Goal: Task Accomplishment & Management: Use online tool/utility

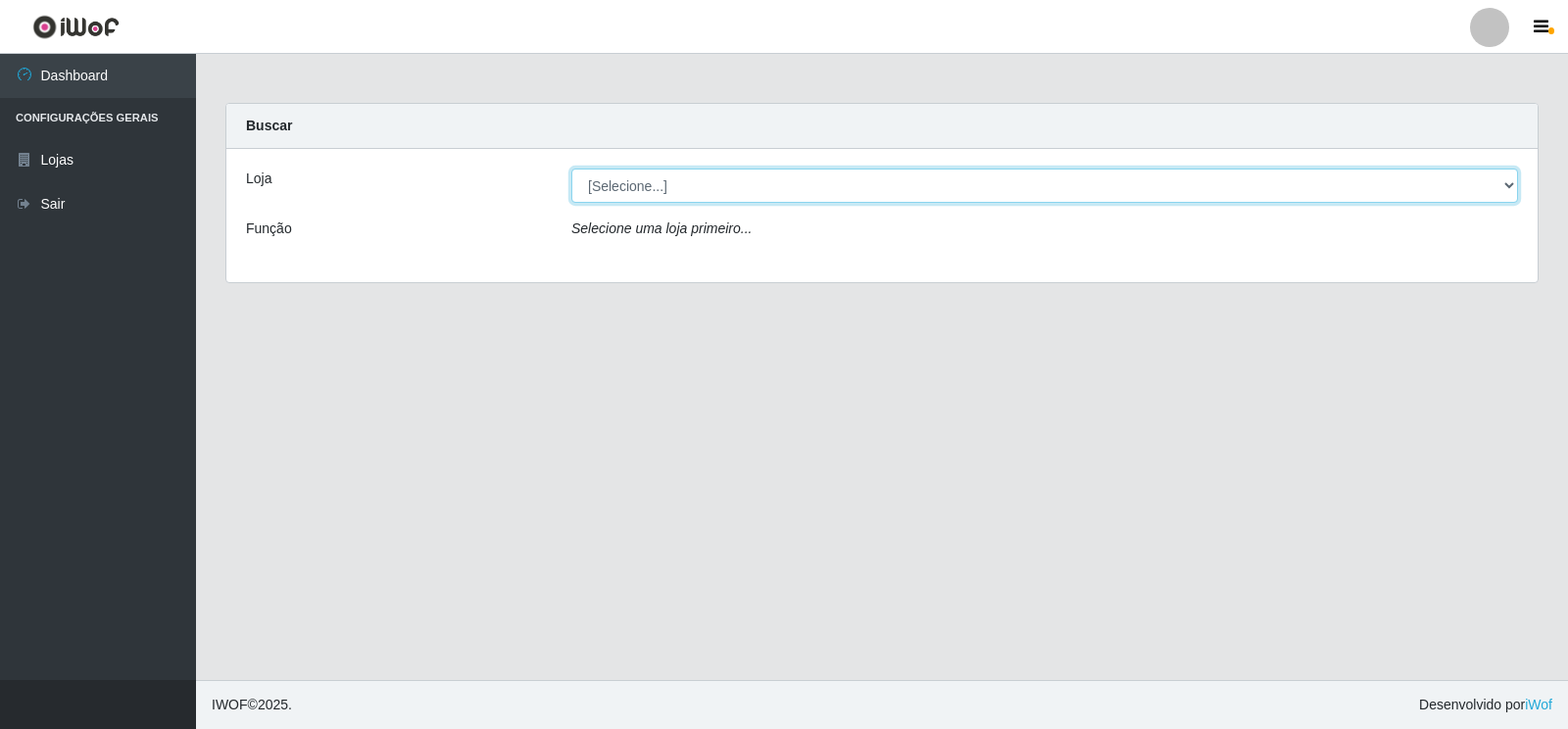
click at [1506, 183] on select "[Selecione...] Atacado Vem - [STREET_ADDRESS]" at bounding box center [1044, 186] width 947 height 35
select select "455"
click at [571, 169] on select "[Selecione...] Atacado Vem - [STREET_ADDRESS]" at bounding box center [1044, 186] width 947 height 35
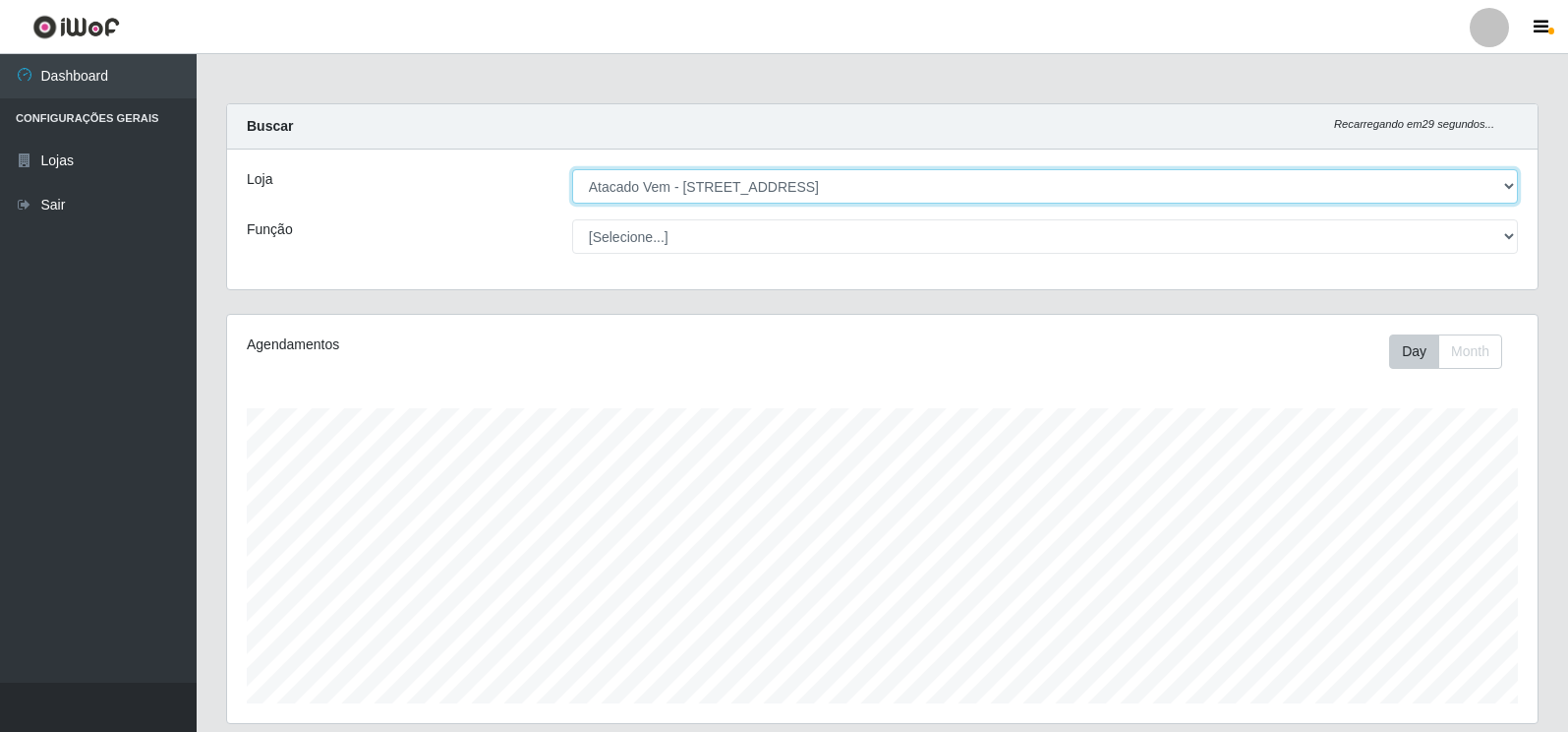
scroll to position [408, 1311]
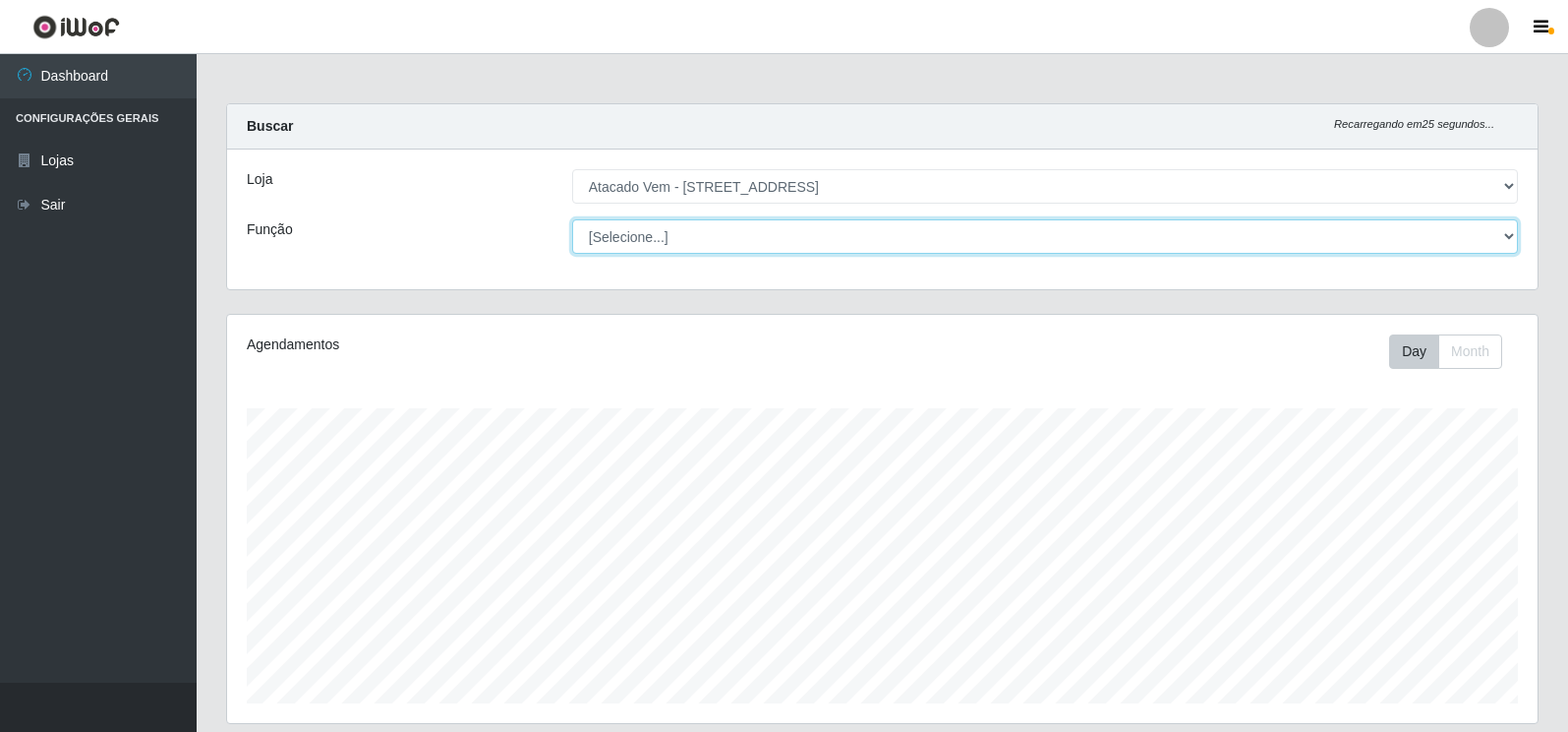
click at [1511, 234] on select "[Selecione...] Carregador e Descarregador de Caminhão Carregador e Descarregado…" at bounding box center [1045, 236] width 946 height 35
select select "24"
click at [572, 219] on select "[Selecione...] Carregador e Descarregador de Caminhão Carregador e Descarregado…" at bounding box center [1045, 236] width 946 height 35
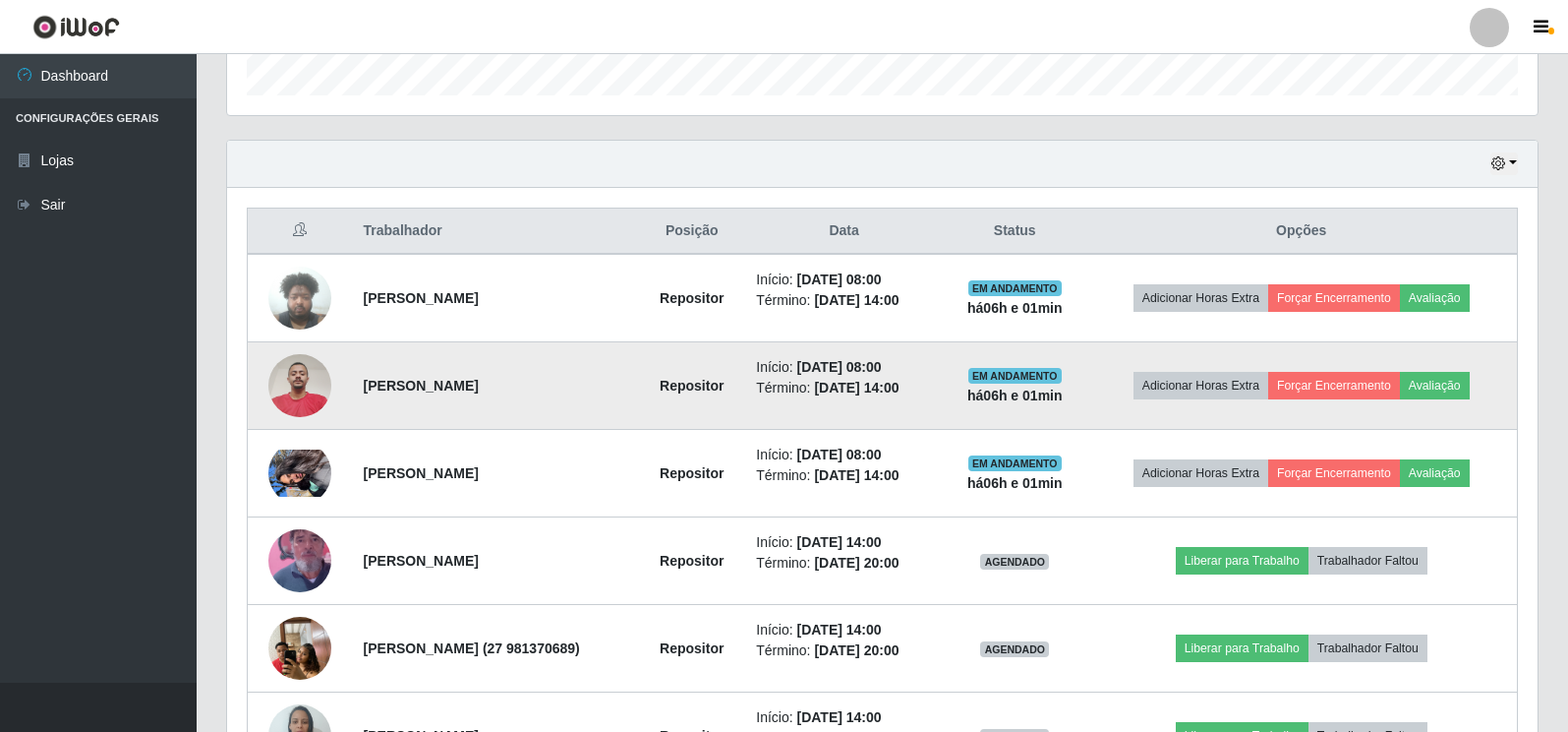
scroll to position [787, 0]
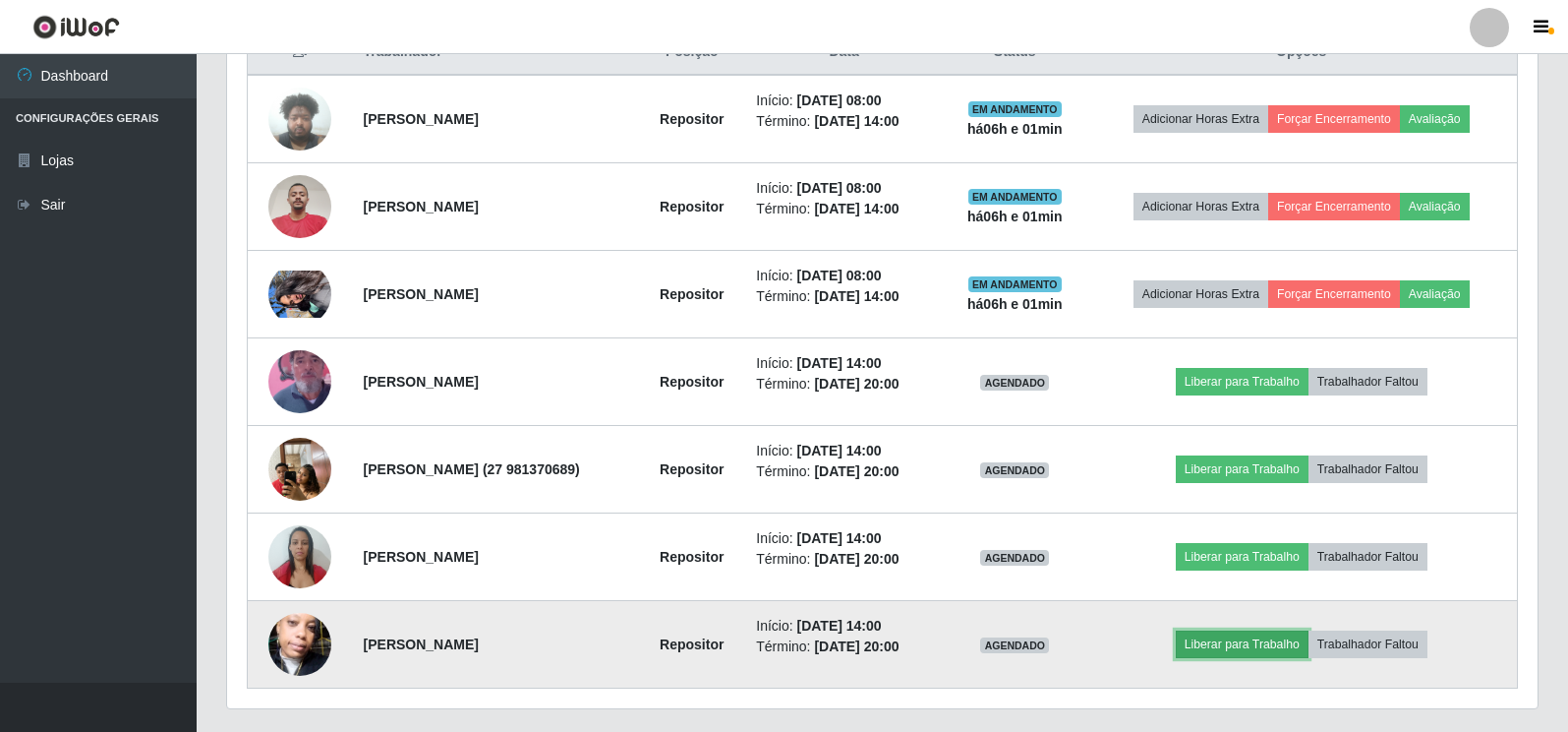
click at [1271, 637] on button "Liberar para Trabalho" at bounding box center [1242, 644] width 133 height 28
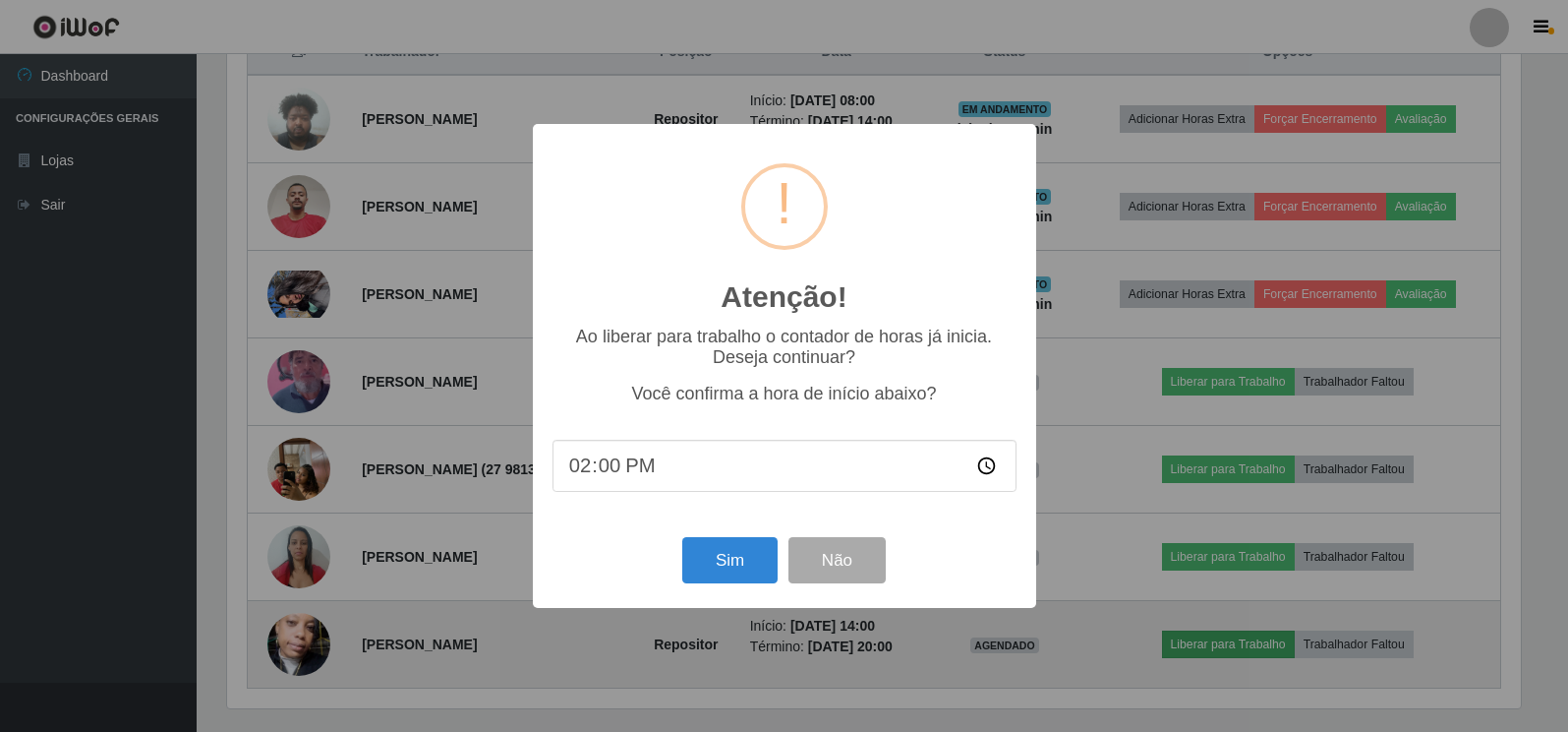
scroll to position [408, 1299]
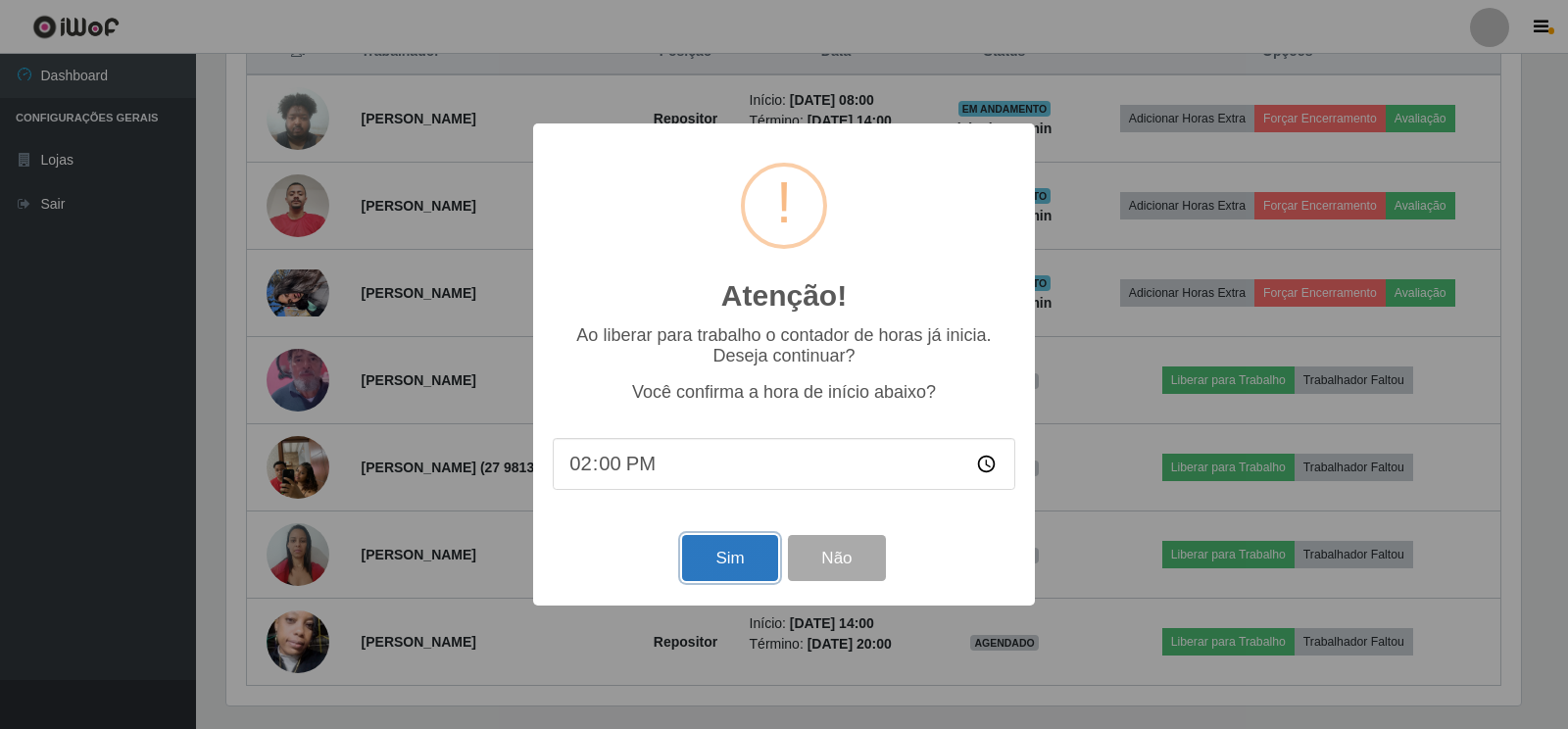
click at [729, 566] on button "Sim" at bounding box center [730, 558] width 95 height 46
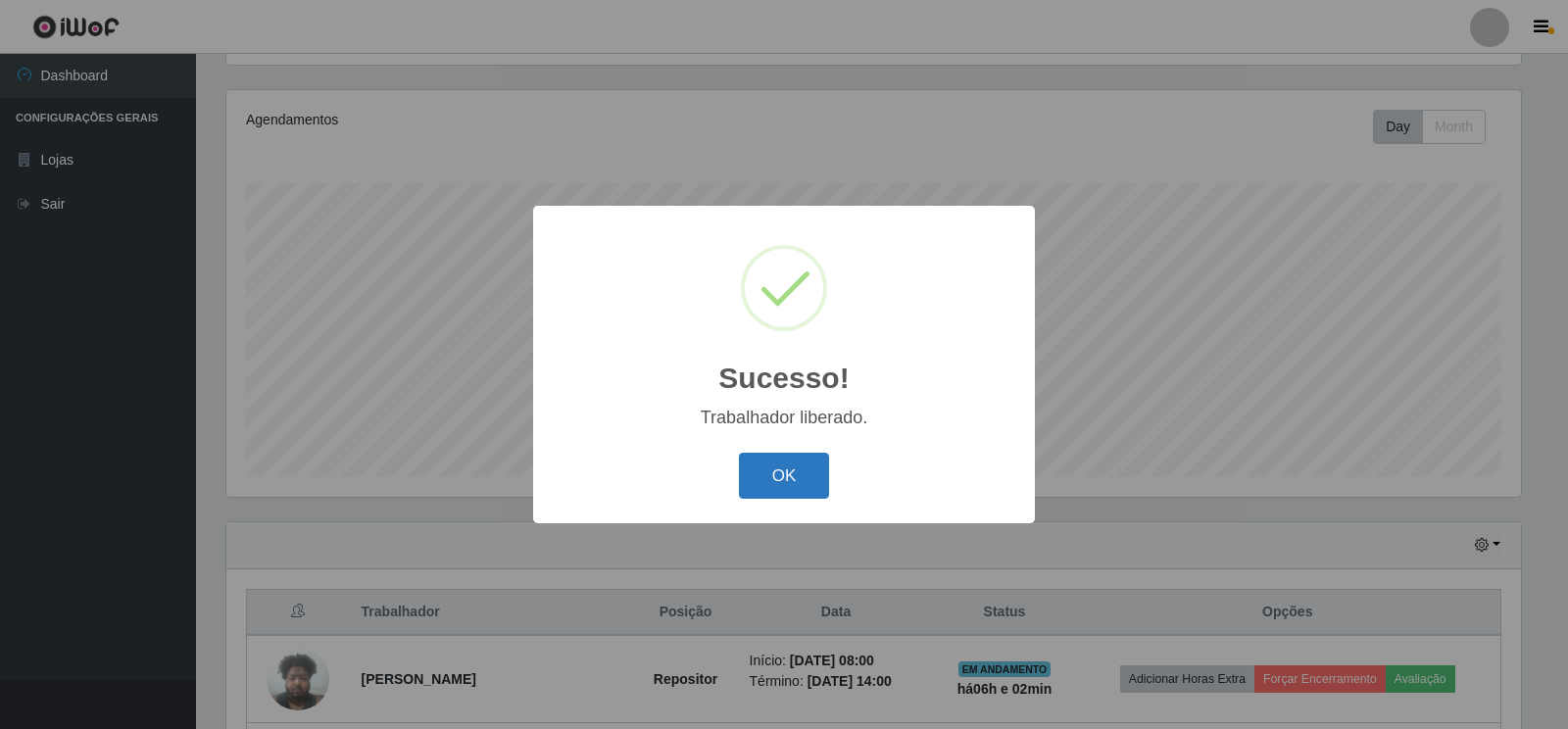
click at [777, 475] on button "OK" at bounding box center [785, 476] width 91 height 46
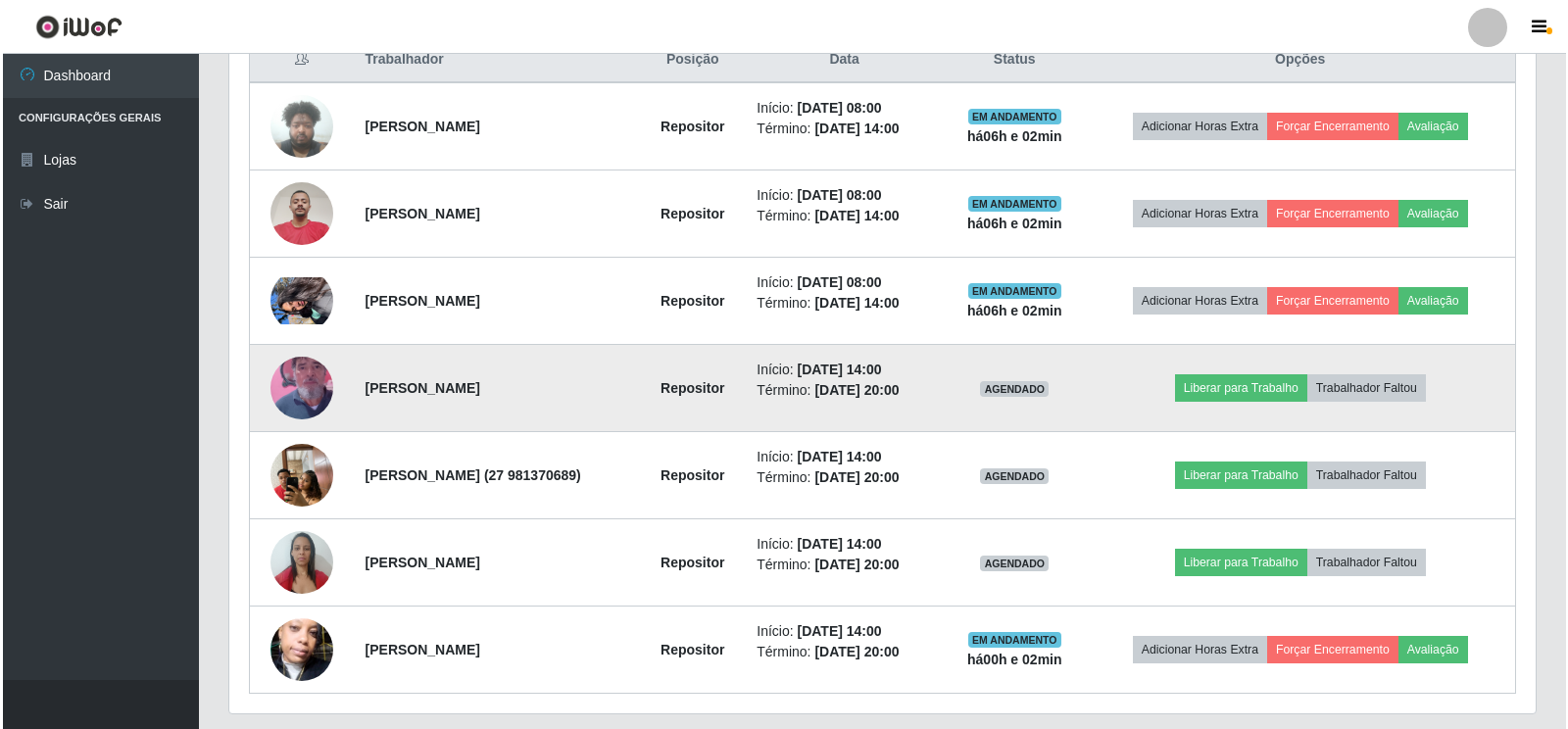
scroll to position [811, 0]
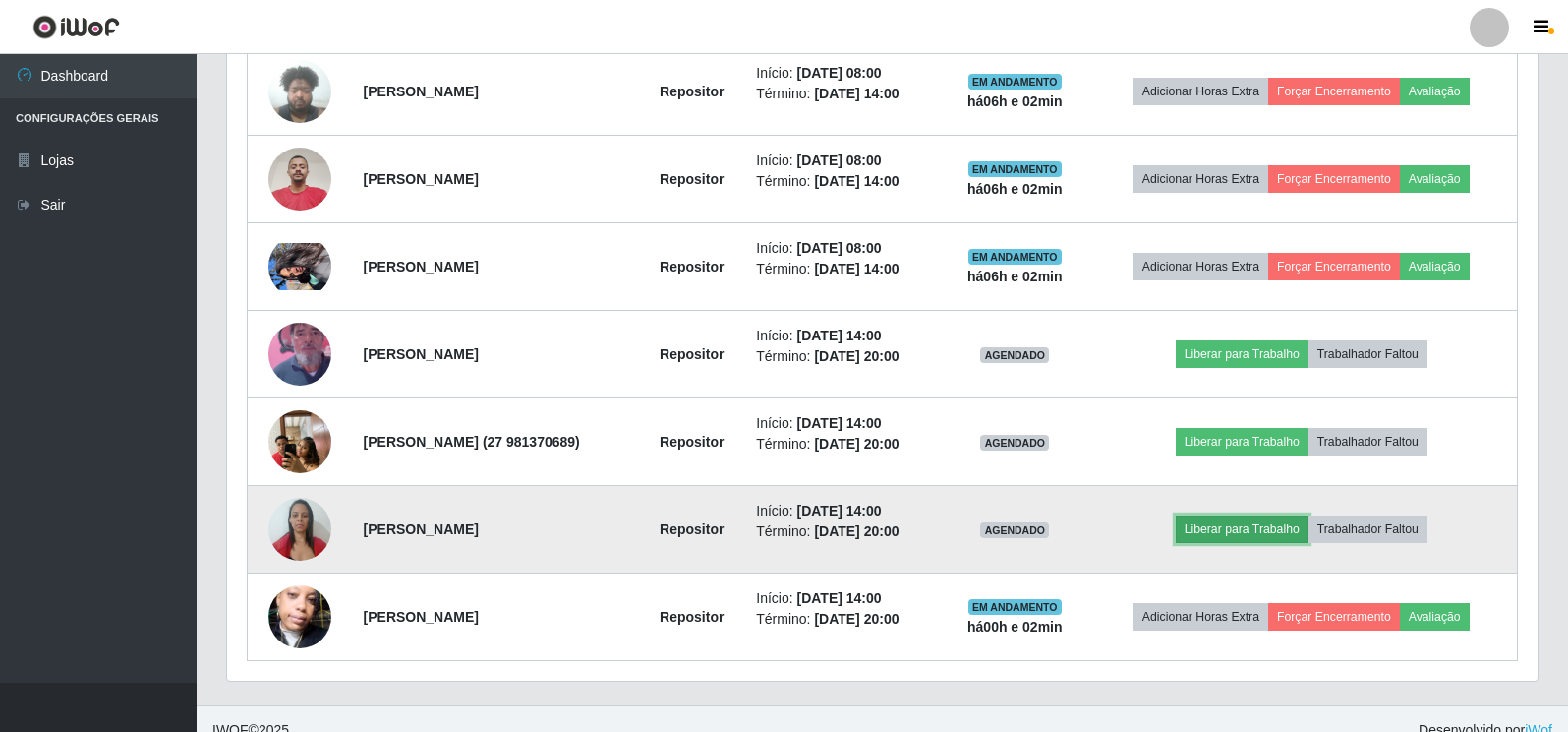
click at [1229, 530] on button "Liberar para Trabalho" at bounding box center [1242, 530] width 133 height 28
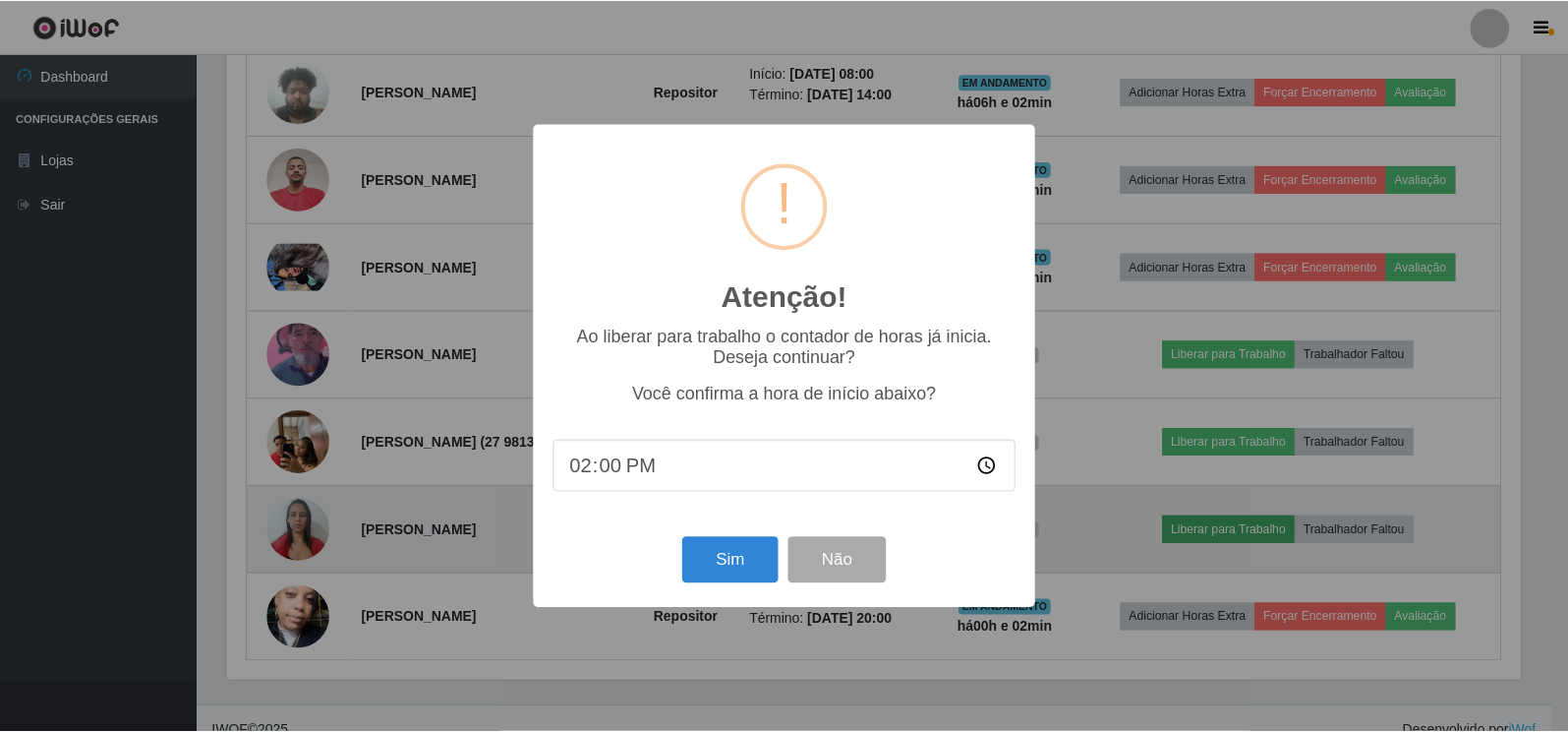
scroll to position [408, 1299]
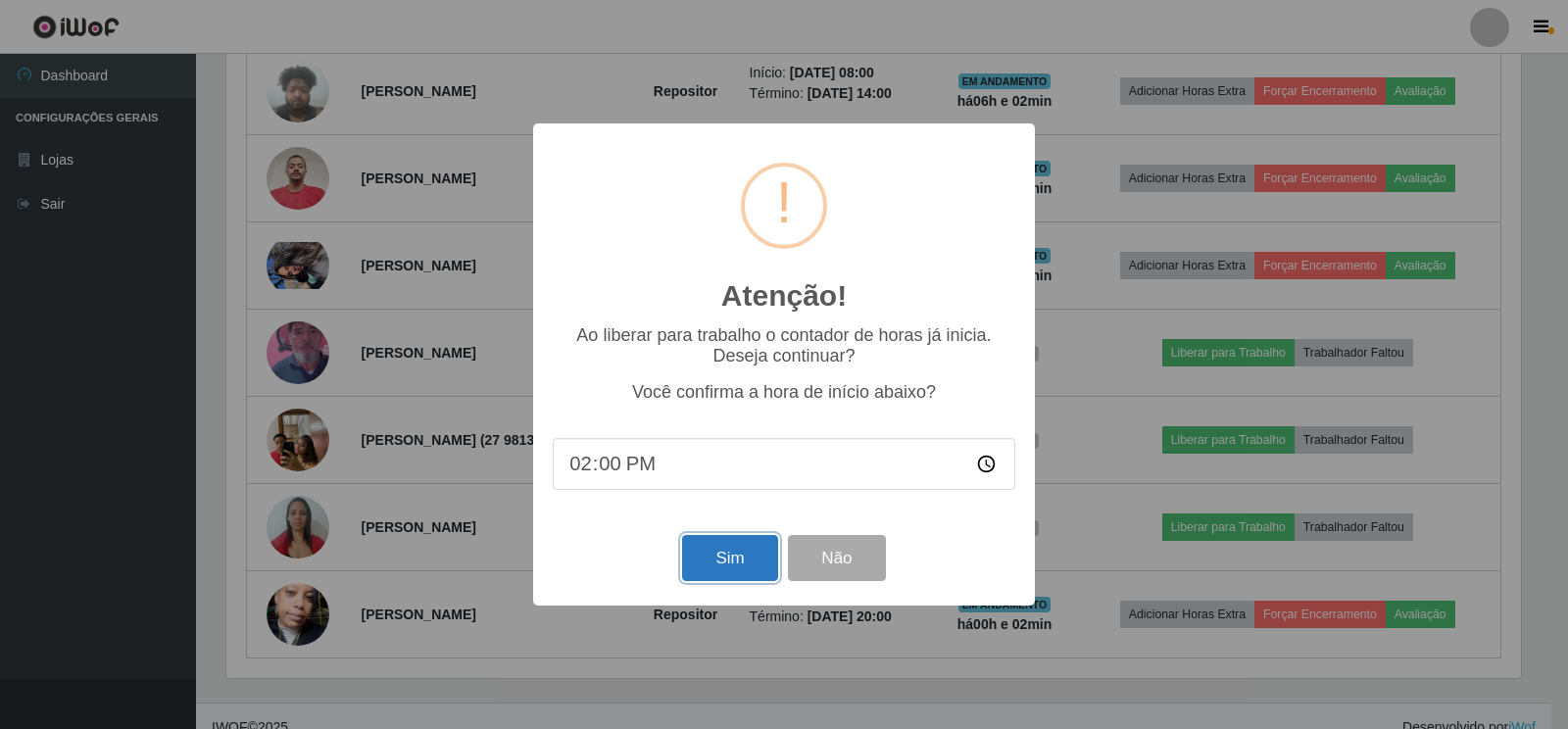
click at [736, 558] on button "Sim" at bounding box center [730, 558] width 95 height 46
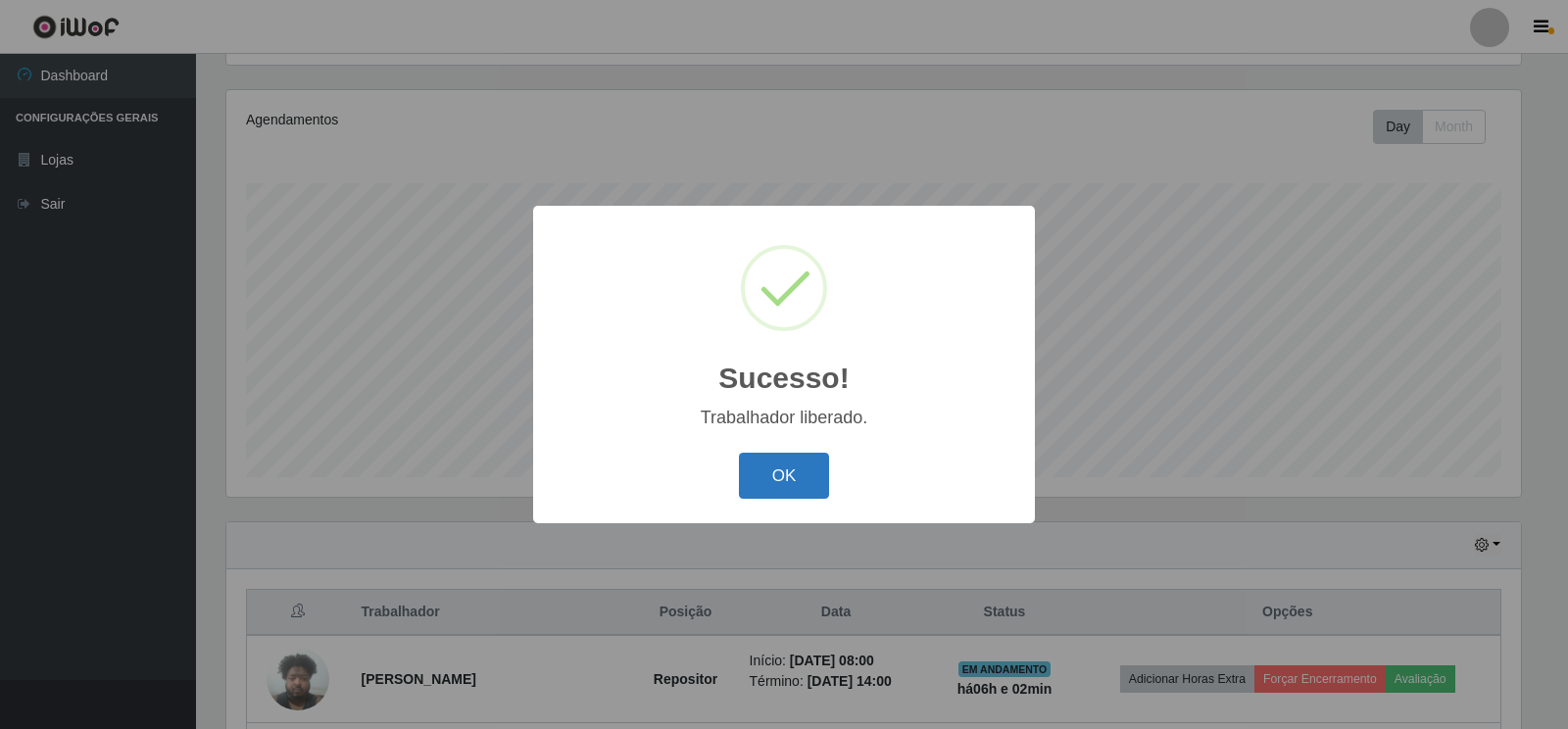
click at [787, 478] on button "OK" at bounding box center [785, 476] width 91 height 46
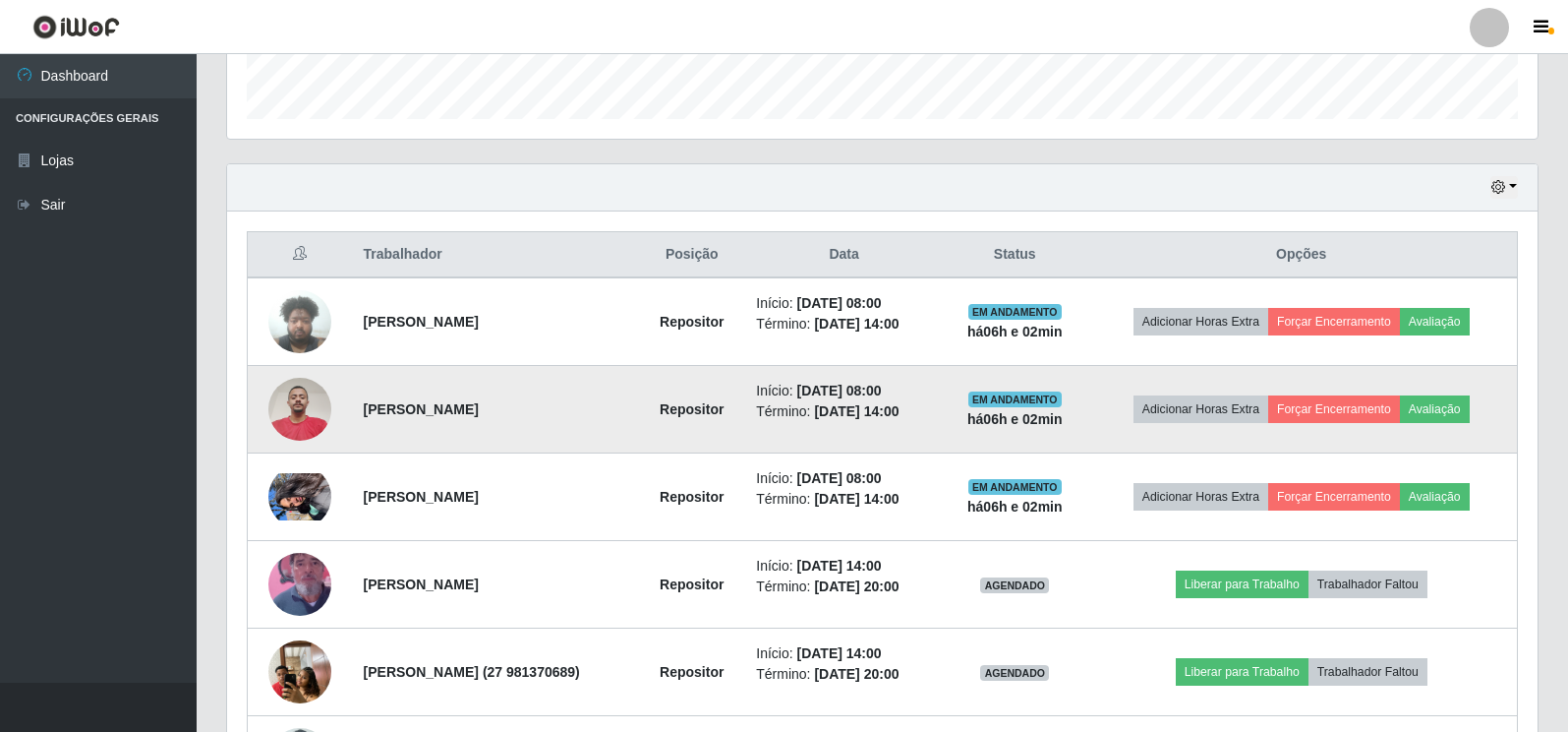
scroll to position [617, 0]
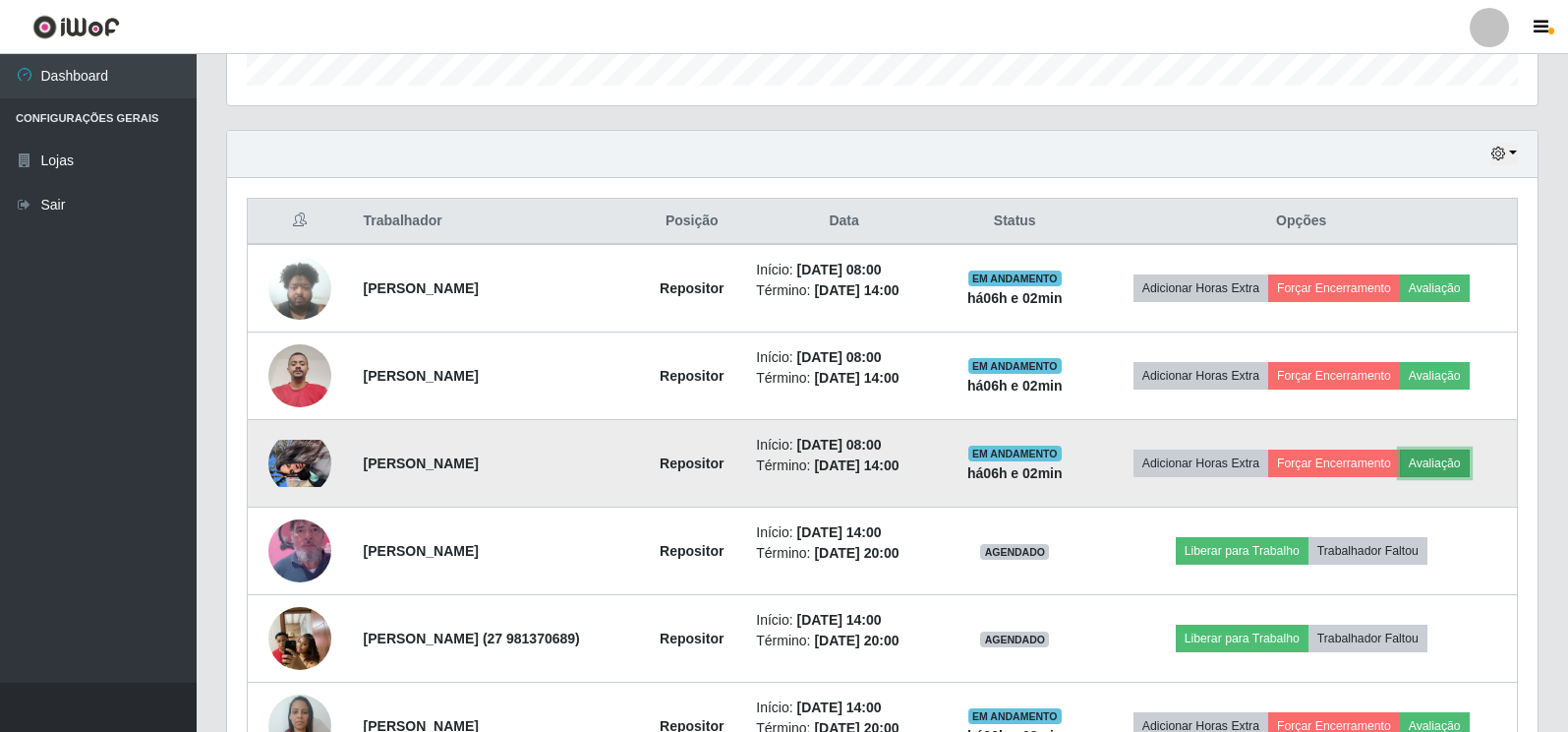
click at [1439, 463] on button "Avaliação" at bounding box center [1435, 464] width 70 height 28
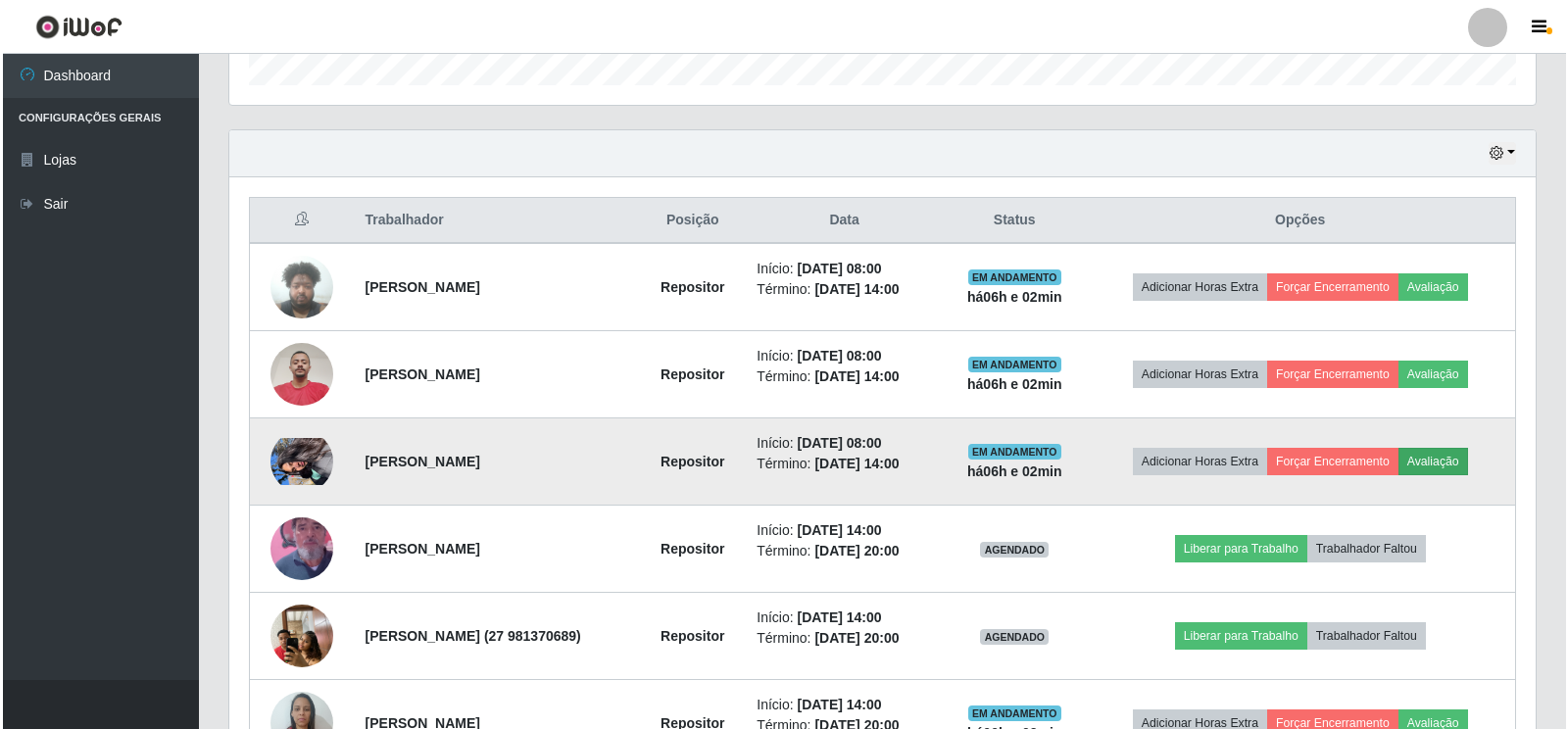
scroll to position [406, 1295]
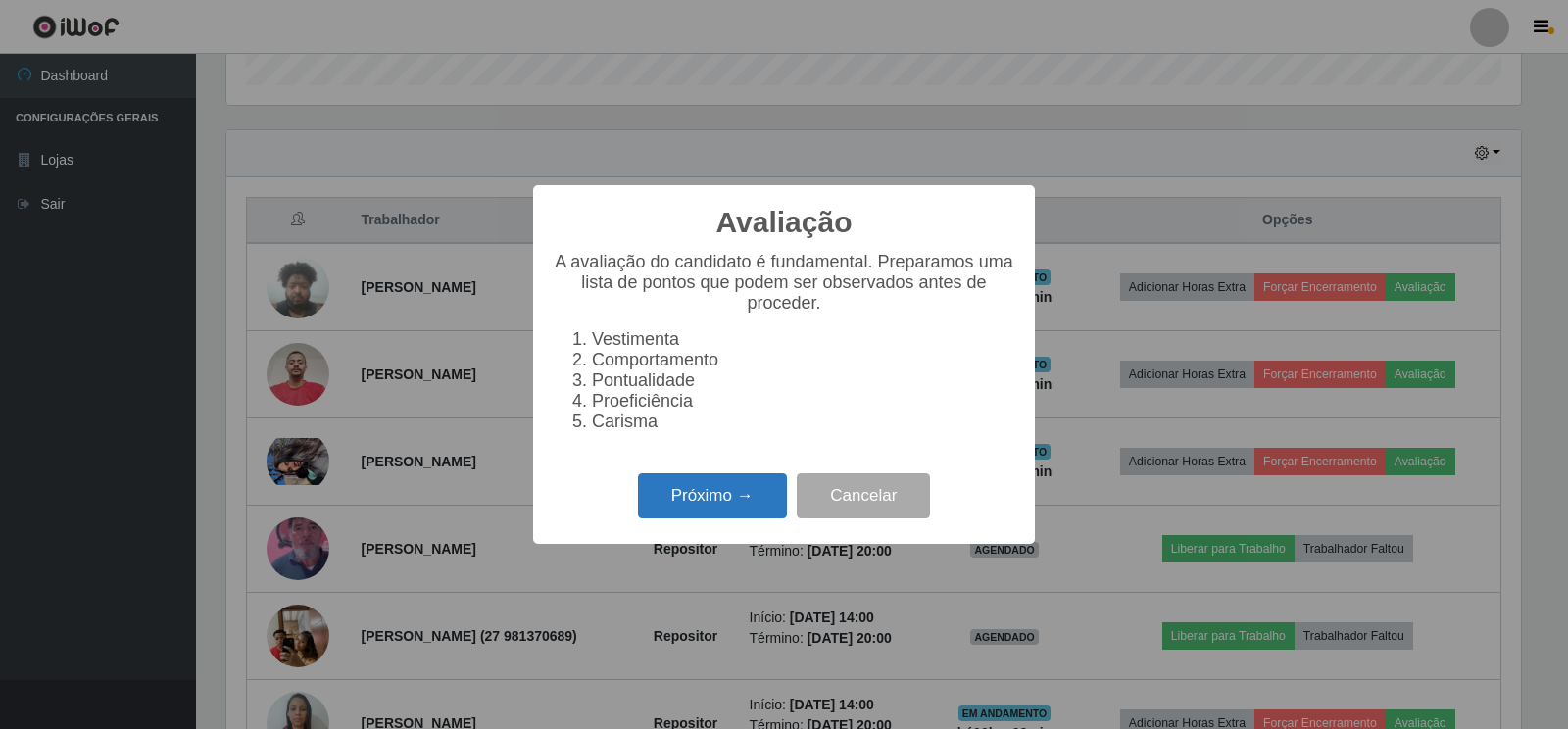
click at [706, 512] on button "Próximo →" at bounding box center [712, 496] width 149 height 46
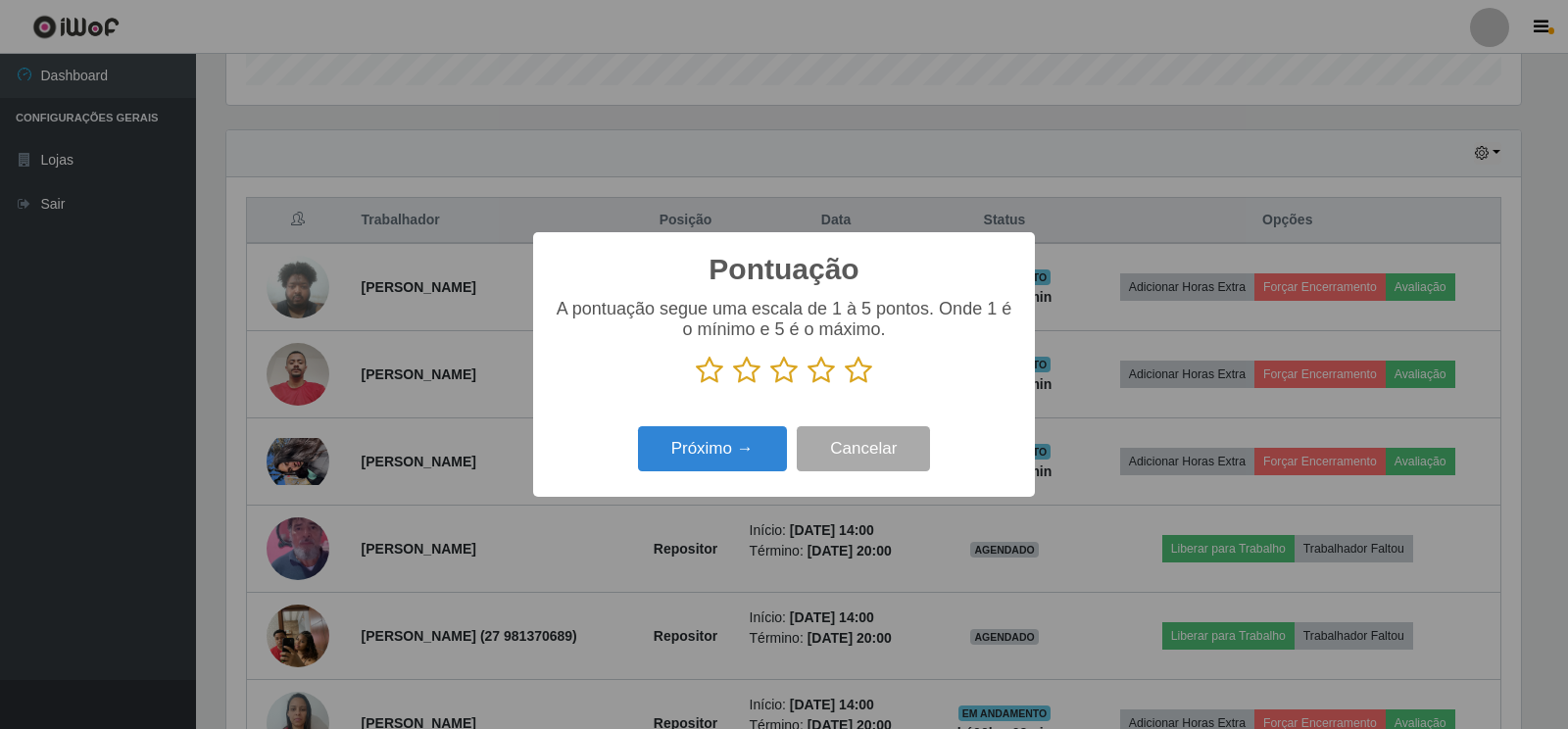
click at [703, 376] on icon at bounding box center [709, 370] width 28 height 30
click at [696, 385] on input "radio" at bounding box center [696, 385] width 0 height 0
click at [757, 371] on icon at bounding box center [747, 370] width 28 height 30
click at [733, 385] on input "radio" at bounding box center [733, 385] width 0 height 0
click at [779, 377] on icon at bounding box center [784, 370] width 28 height 30
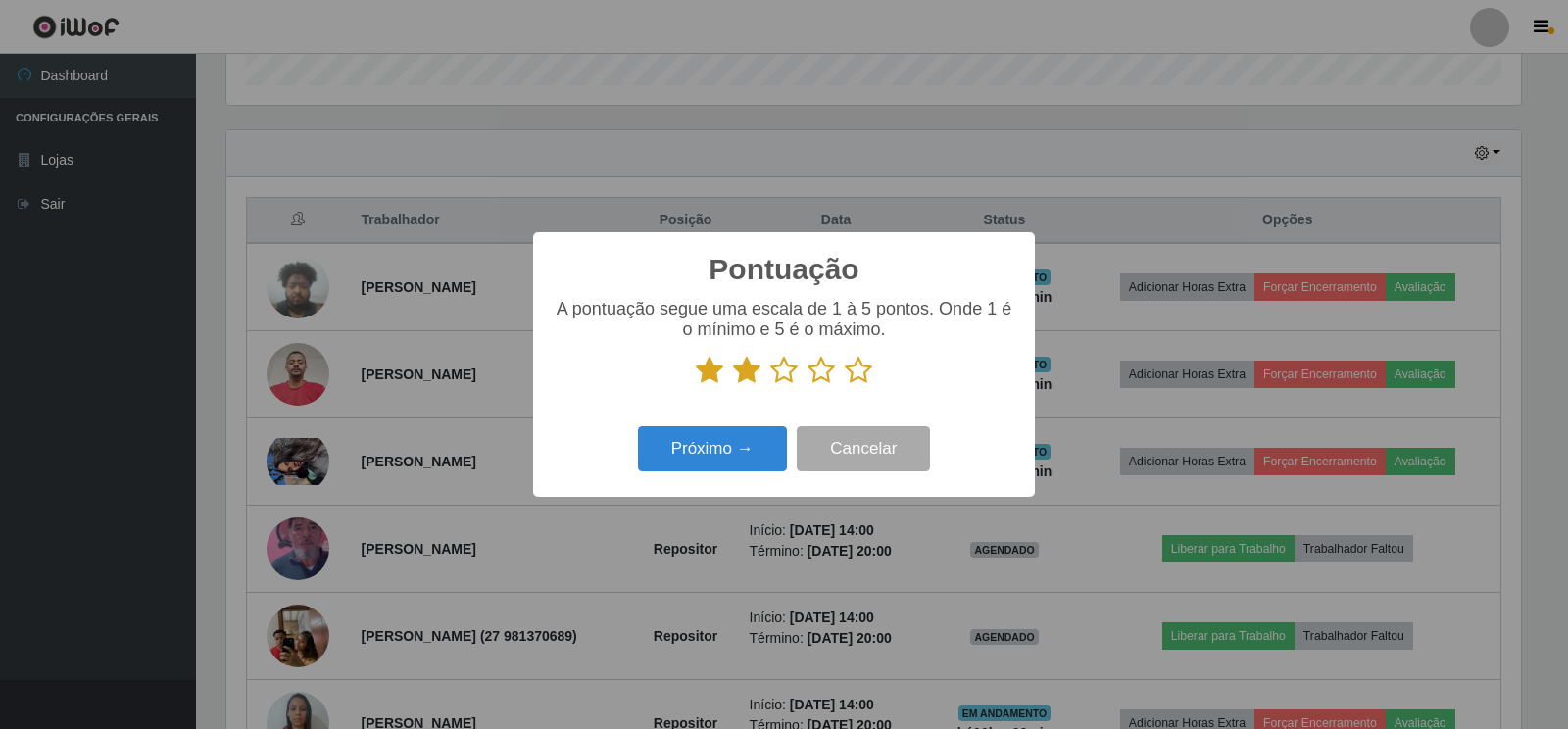
click at [770, 385] on input "radio" at bounding box center [770, 385] width 0 height 0
click at [822, 368] on icon at bounding box center [822, 370] width 28 height 30
click at [808, 385] on input "radio" at bounding box center [808, 385] width 0 height 0
click at [856, 368] on icon at bounding box center [859, 370] width 28 height 30
click at [845, 385] on input "radio" at bounding box center [845, 385] width 0 height 0
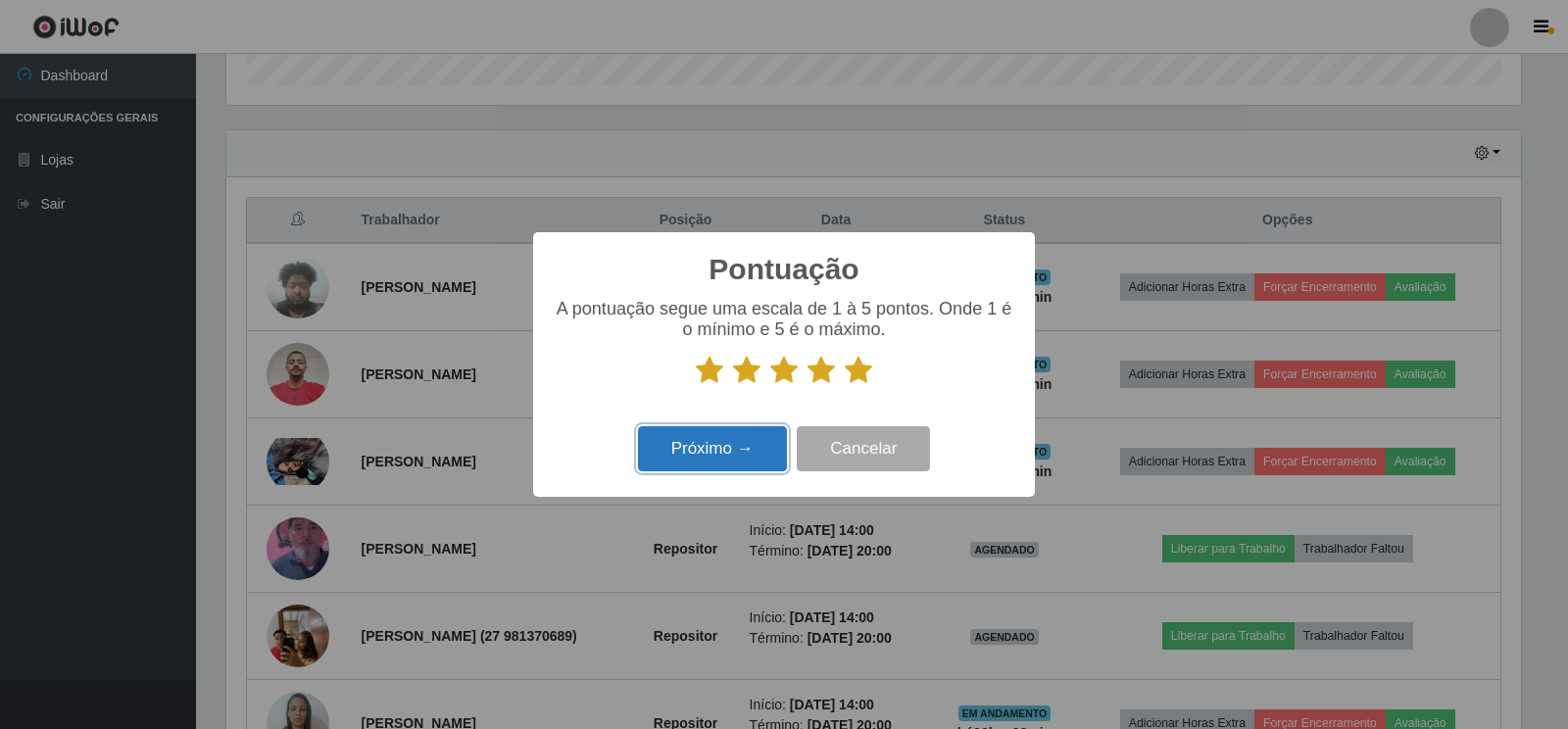
click at [686, 457] on button "Próximo →" at bounding box center [712, 449] width 149 height 46
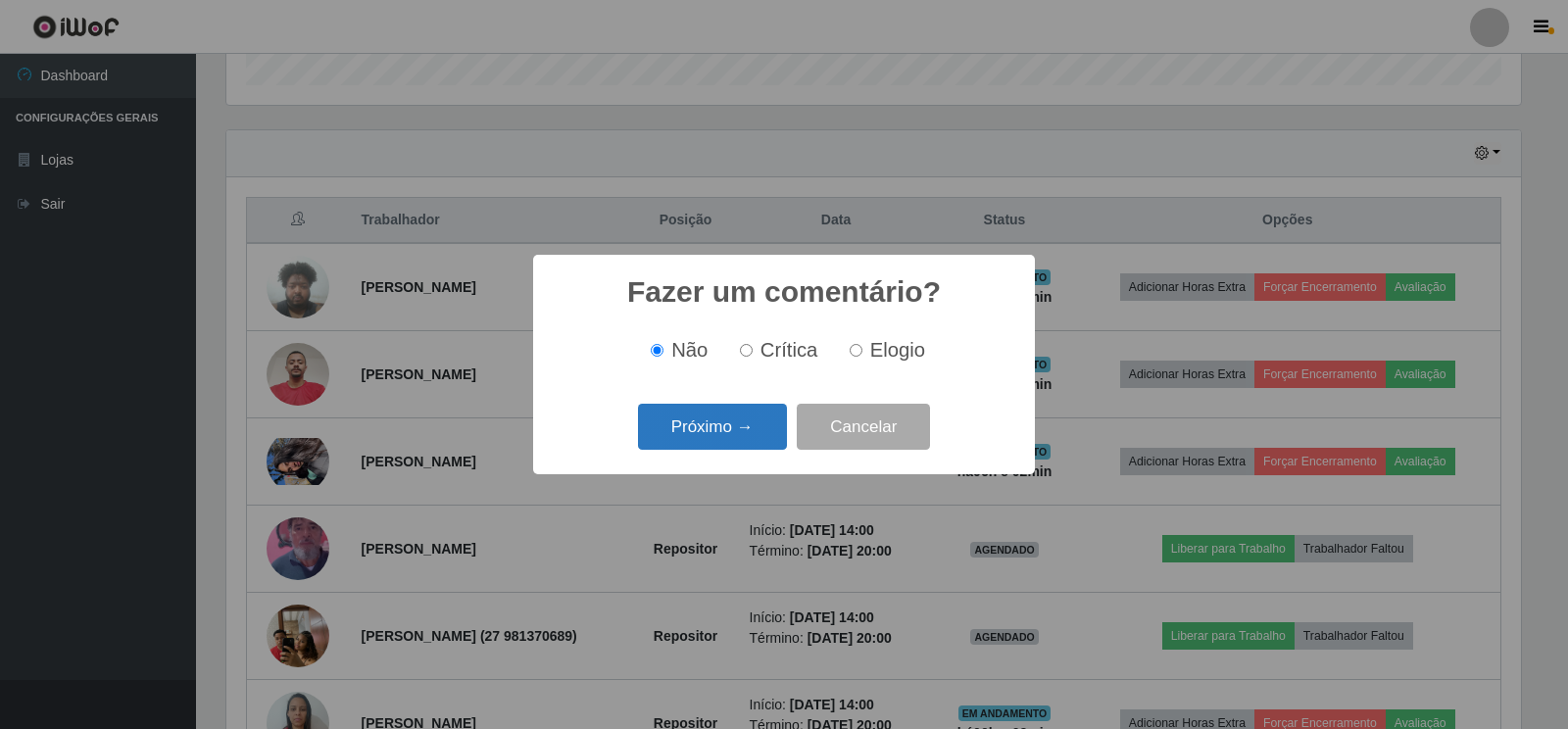
click at [703, 426] on button "Próximo →" at bounding box center [712, 426] width 149 height 46
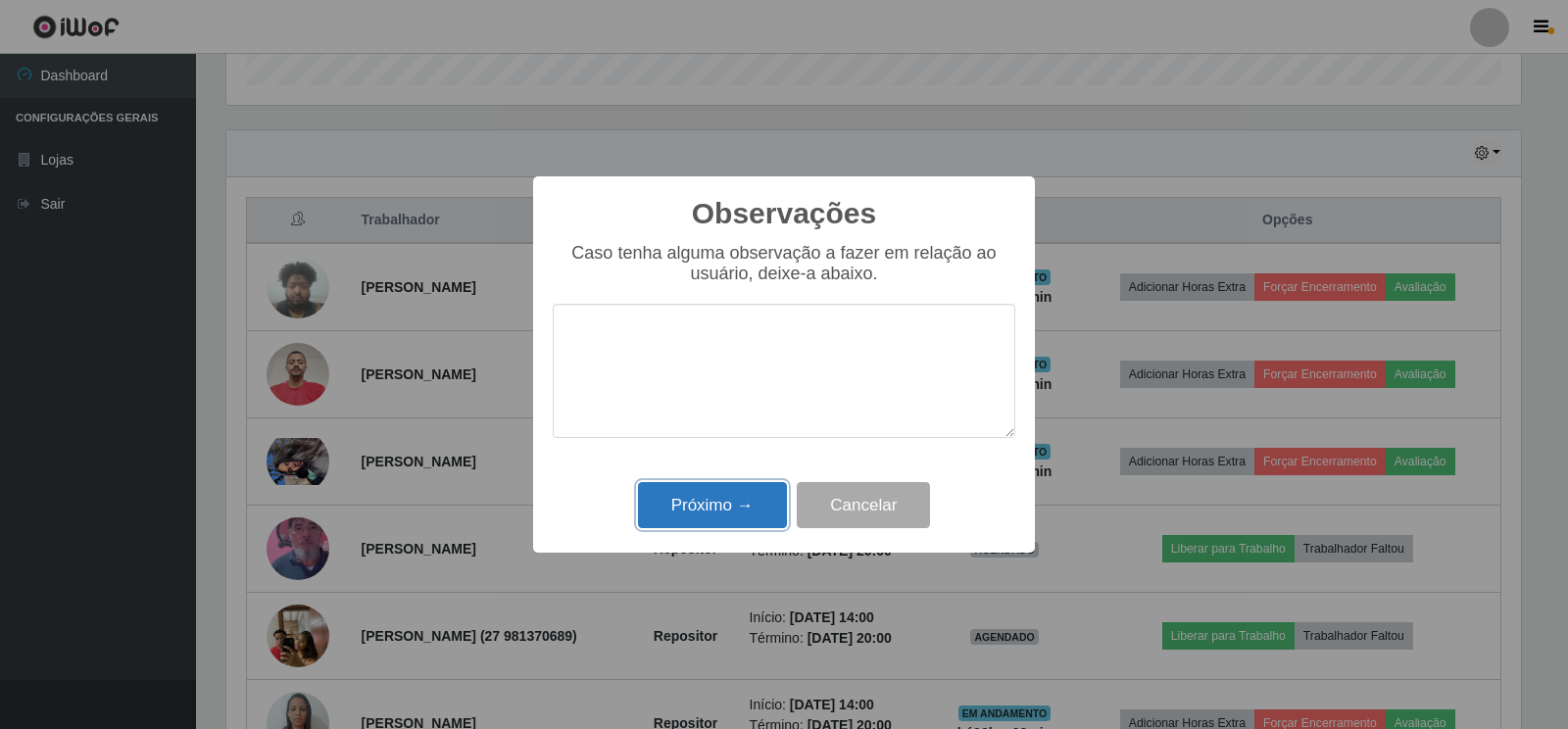
click at [704, 509] on button "Próximo →" at bounding box center [712, 505] width 149 height 46
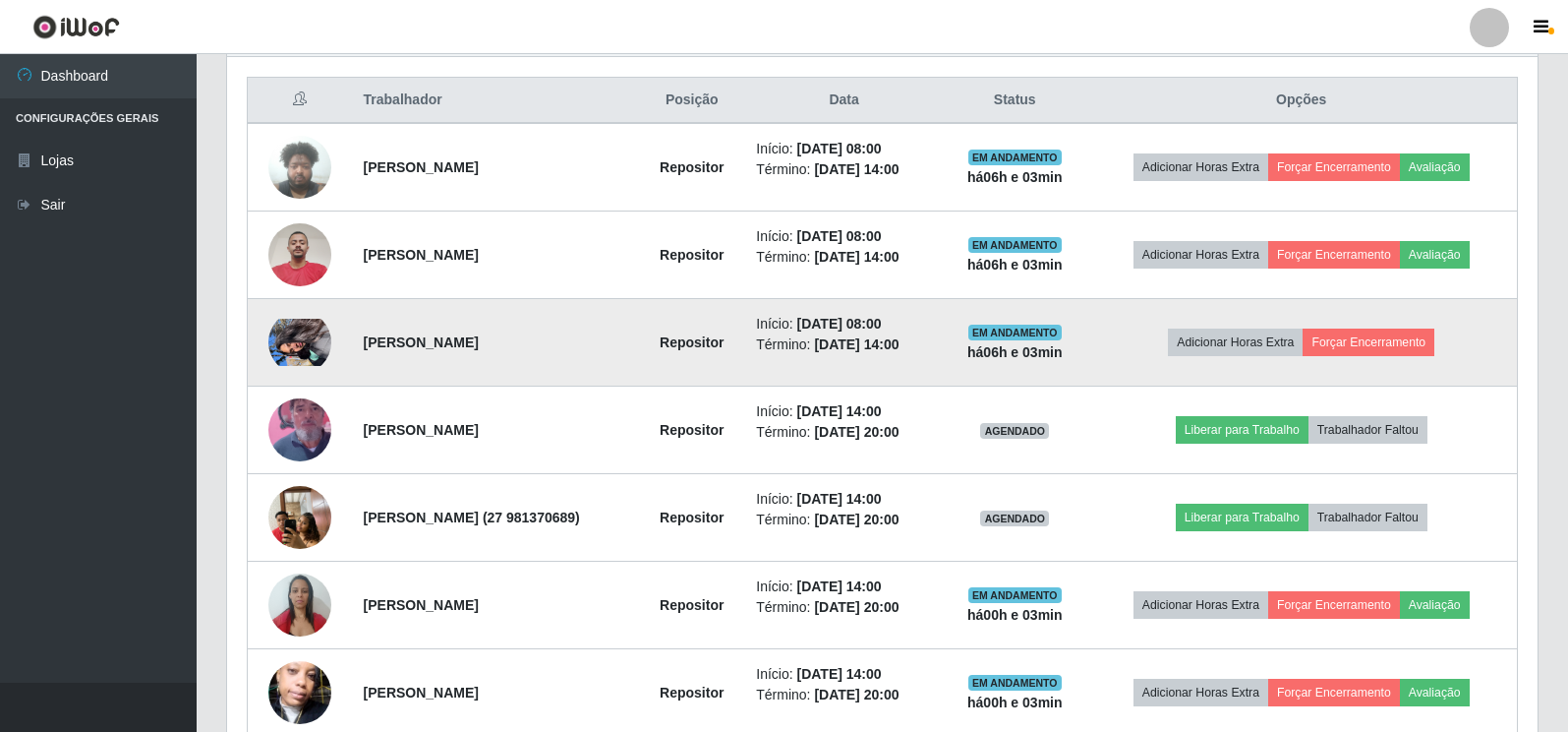
scroll to position [837, 0]
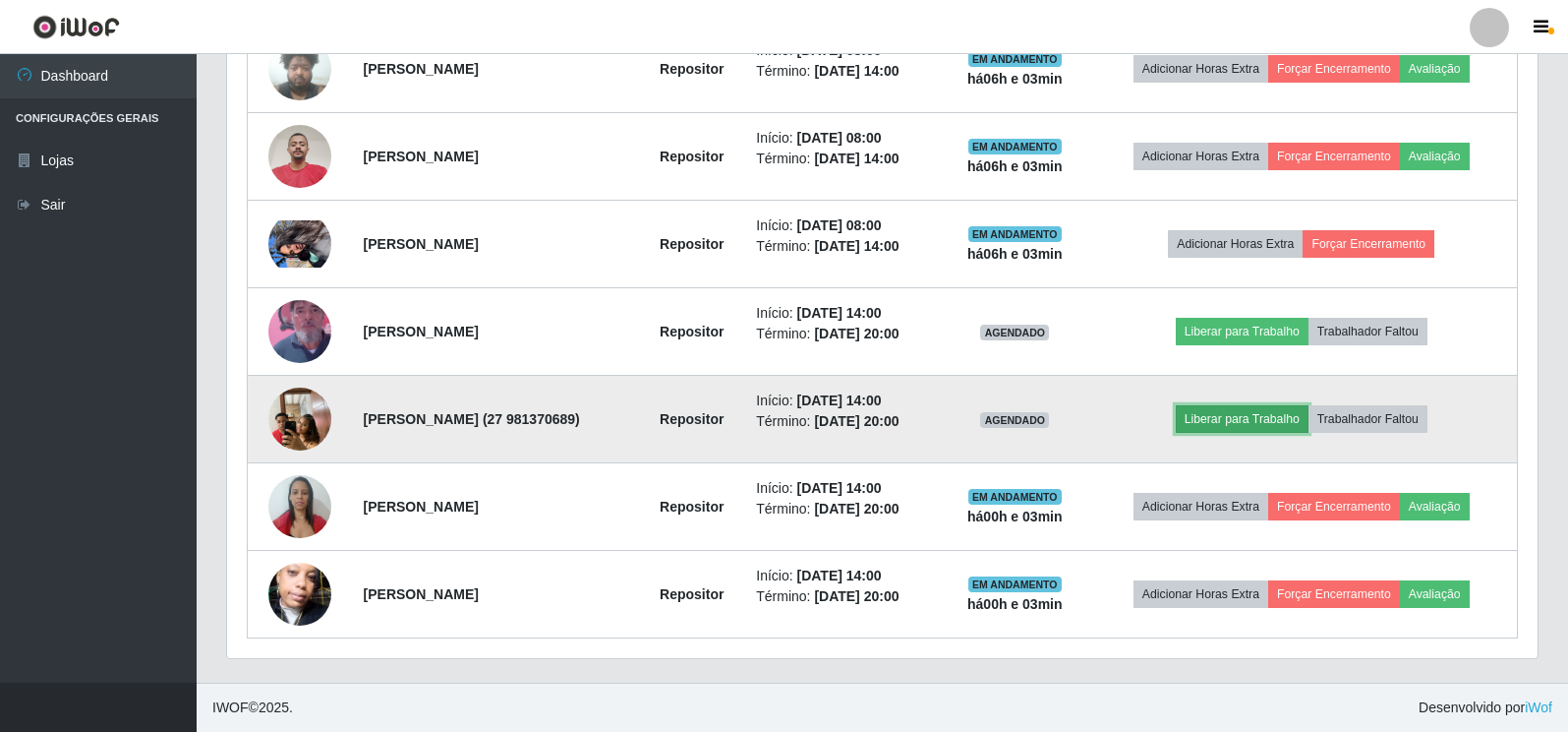
click at [1261, 425] on button "Liberar para Trabalho" at bounding box center [1242, 419] width 133 height 28
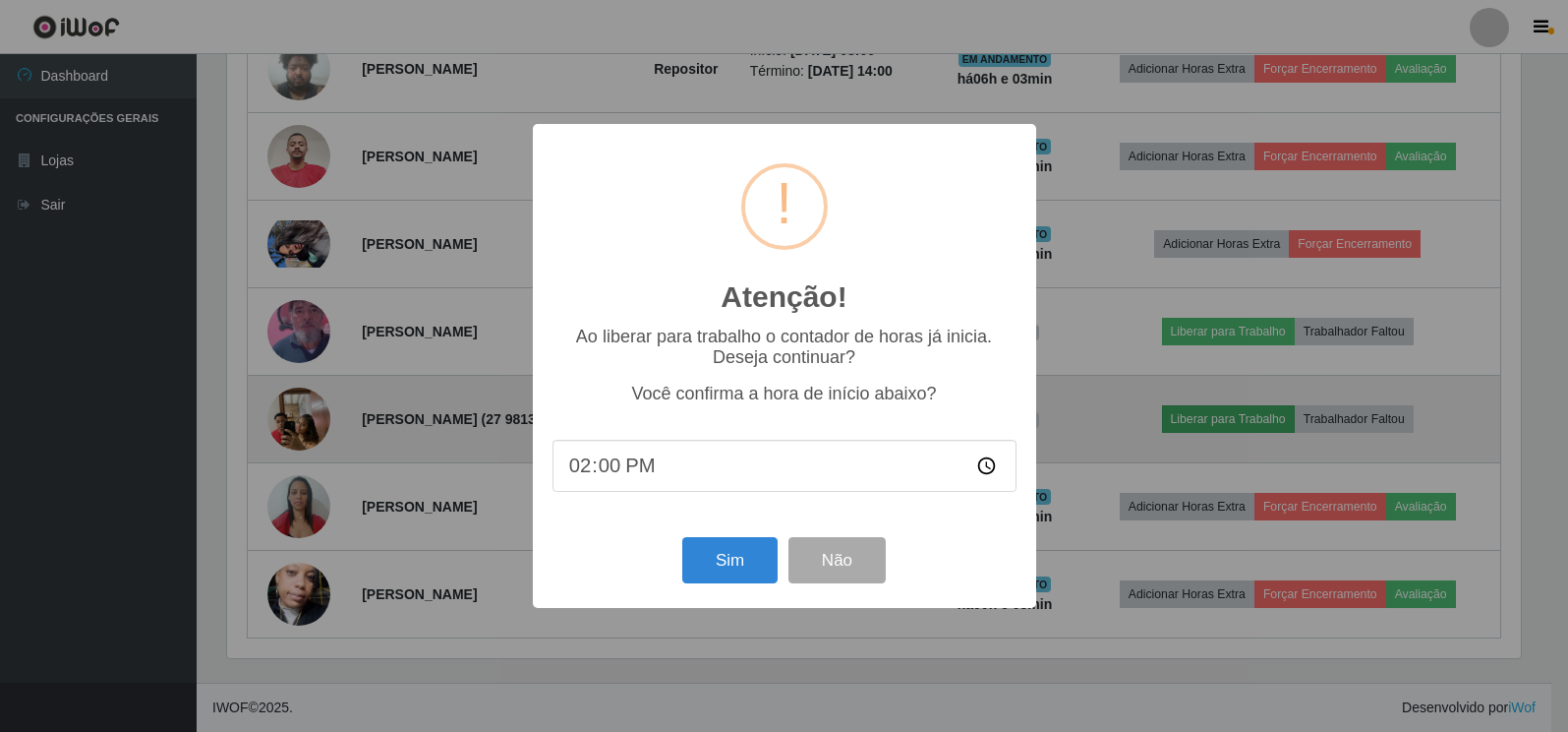
scroll to position [408, 1299]
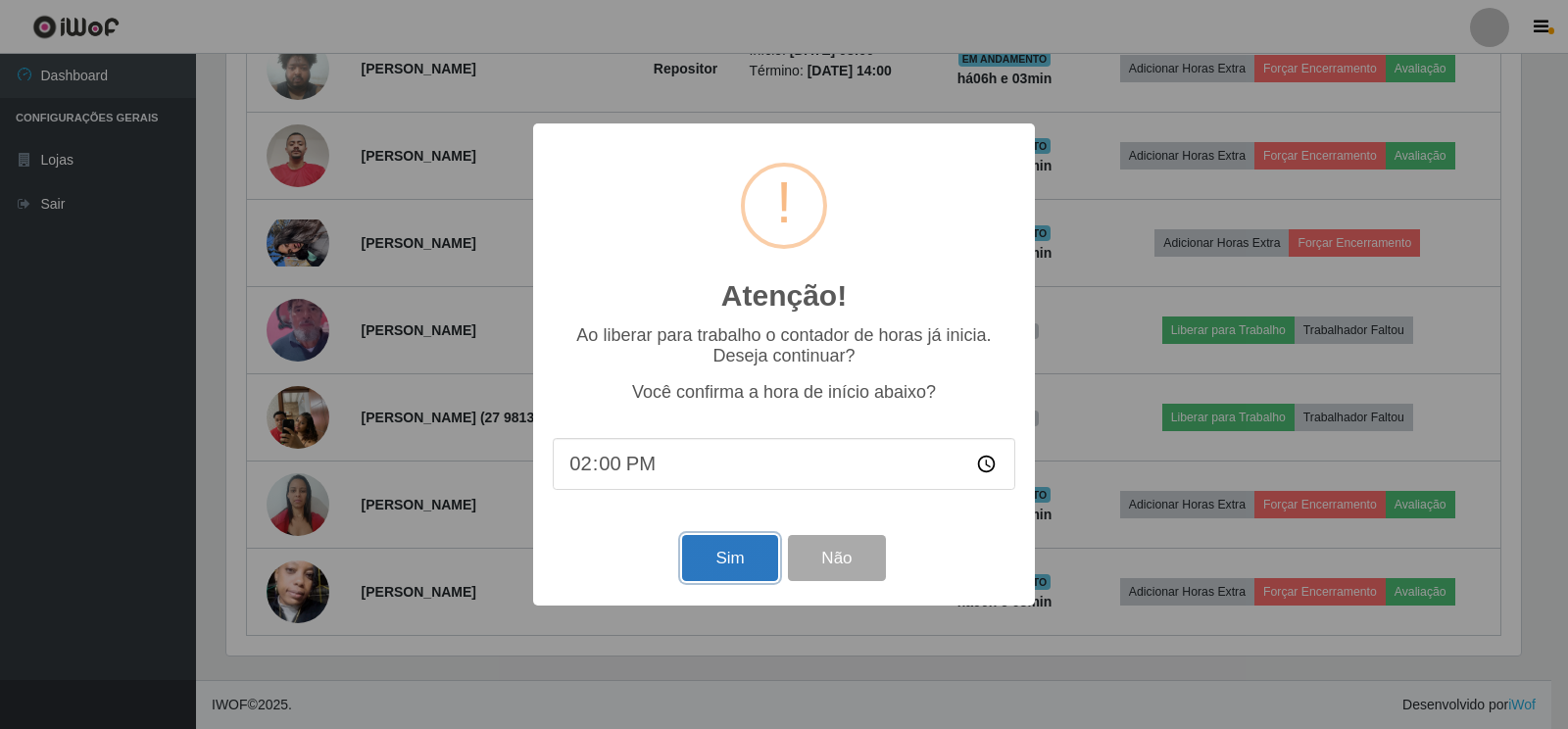
click at [738, 561] on button "Sim" at bounding box center [730, 558] width 95 height 46
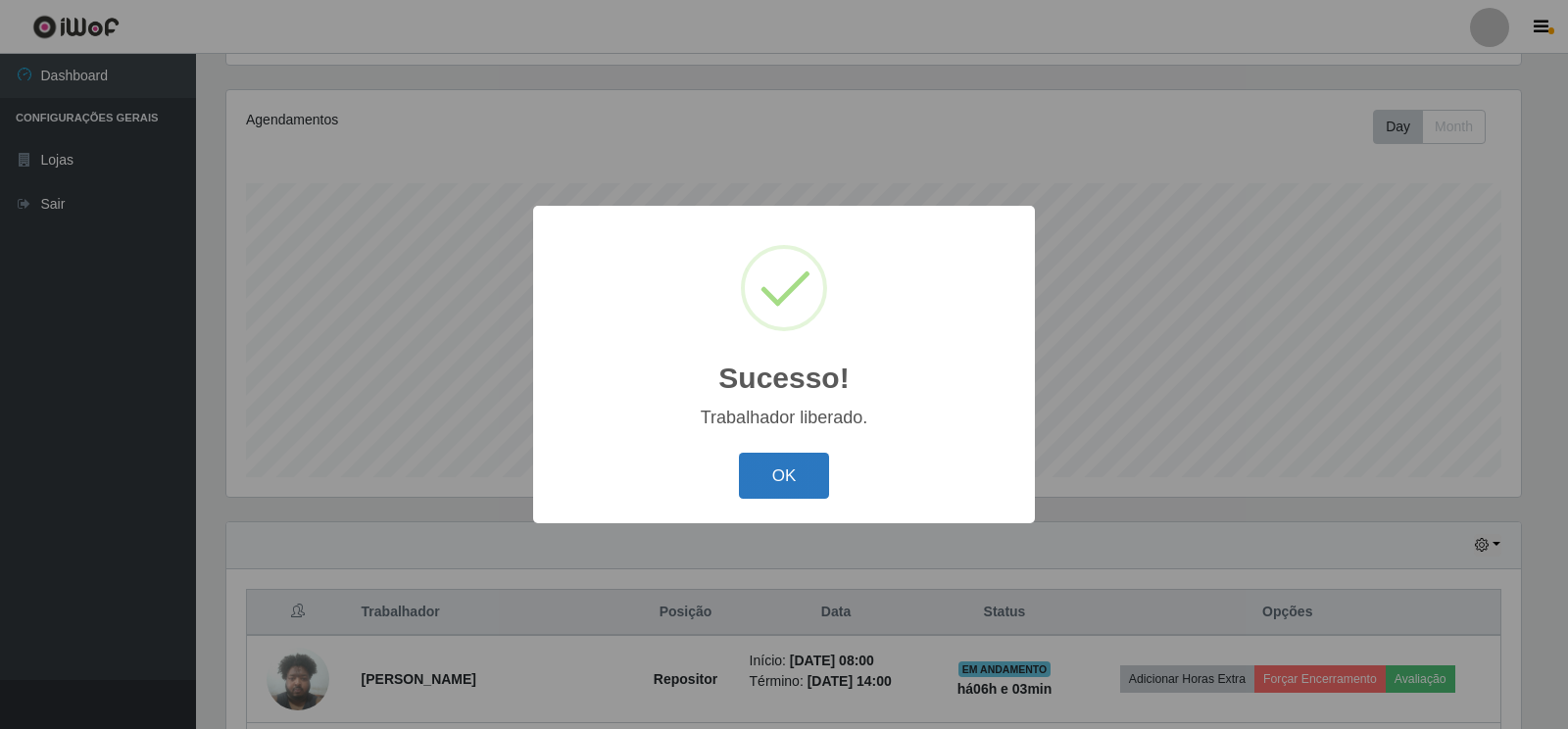
click at [774, 475] on button "OK" at bounding box center [785, 476] width 91 height 46
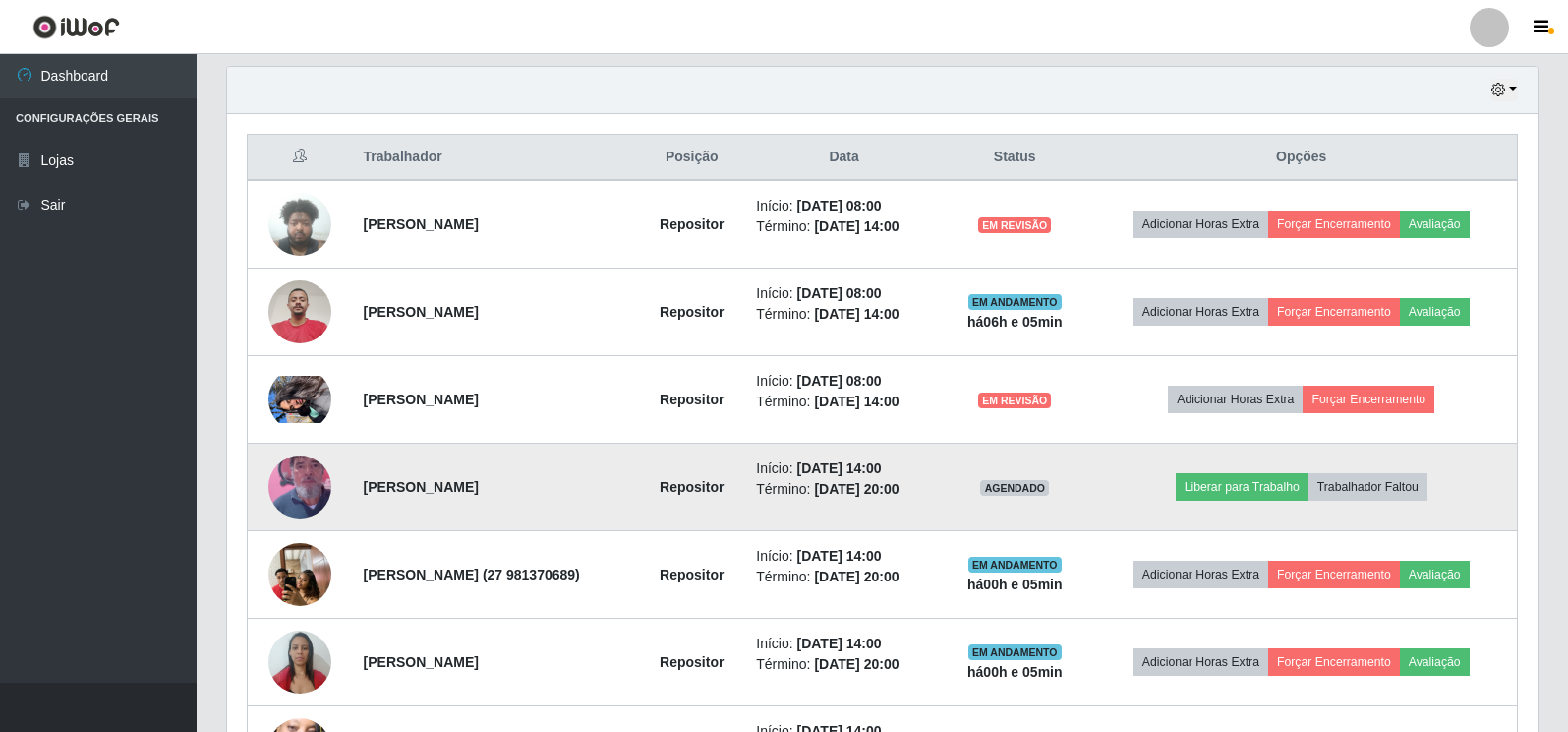
scroll to position [617, 0]
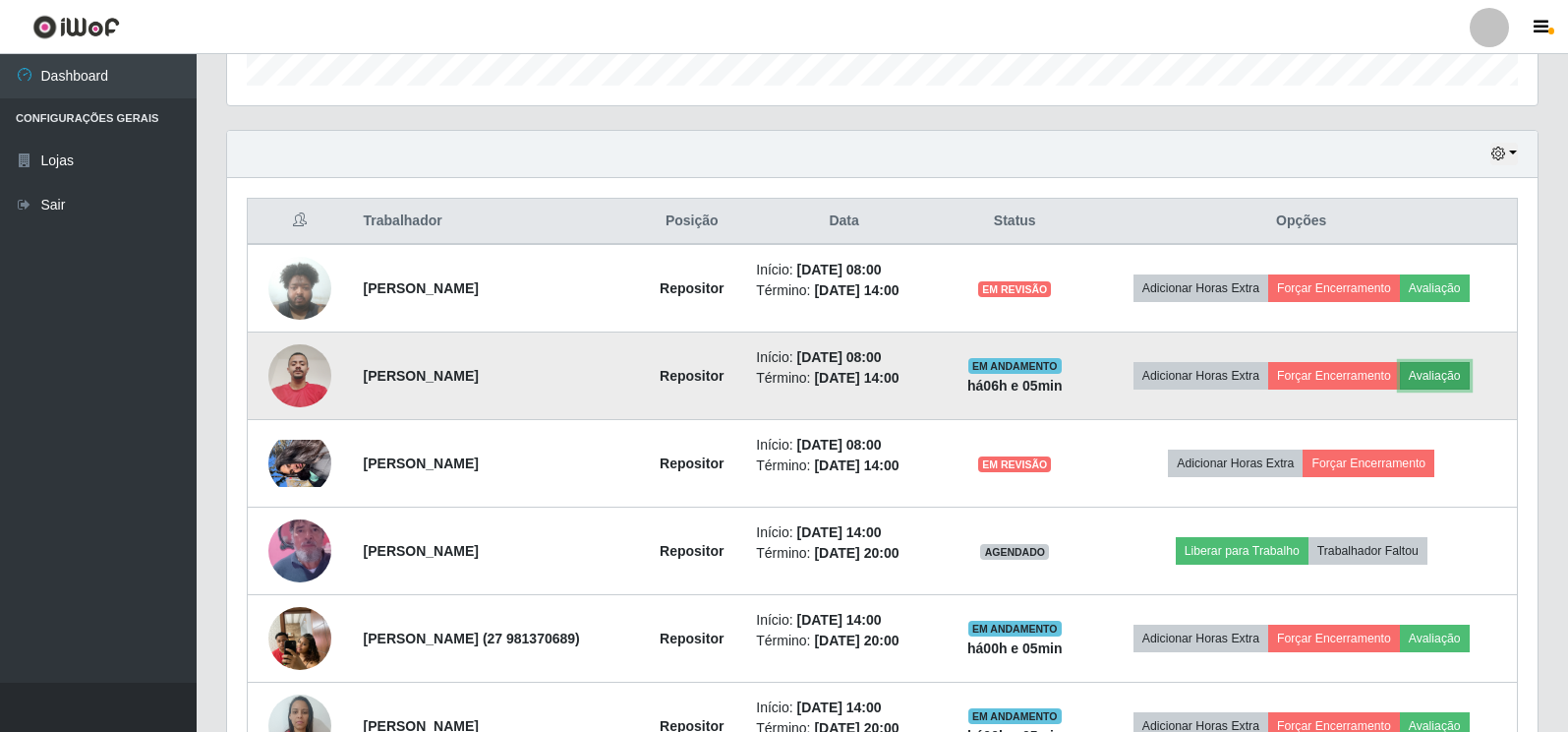
click at [1451, 378] on button "Avaliação" at bounding box center [1435, 376] width 70 height 28
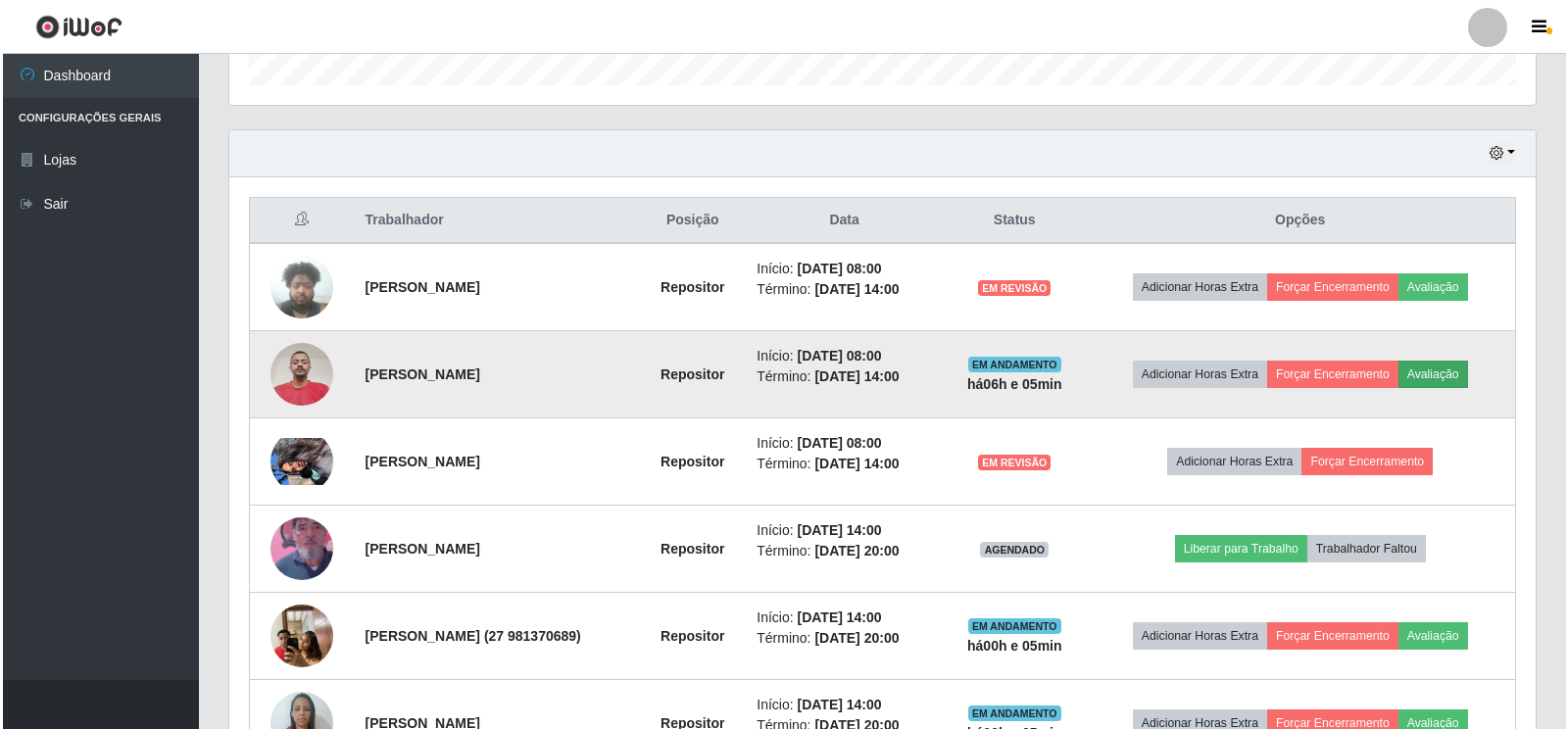
scroll to position [406, 1295]
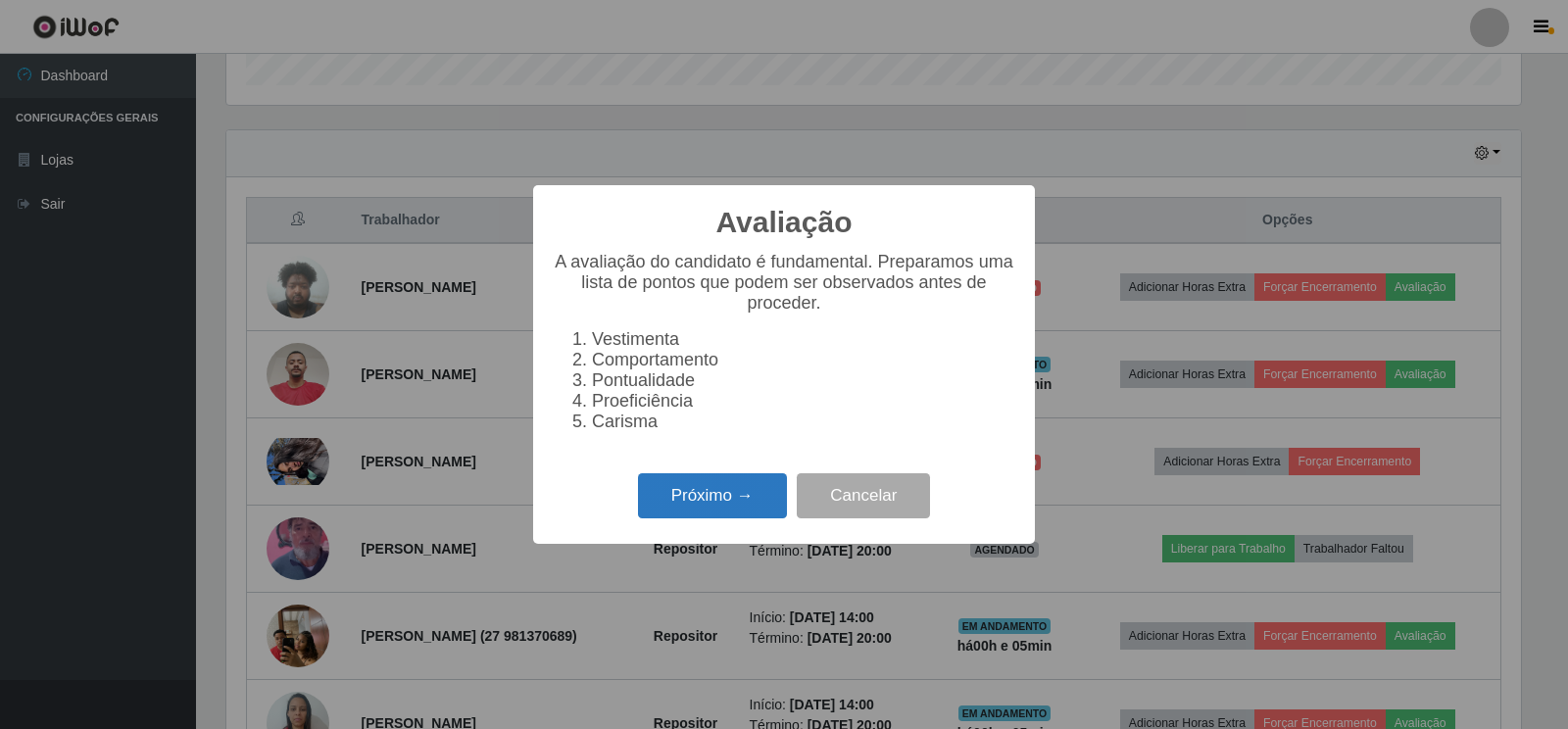
click at [684, 507] on button "Próximo →" at bounding box center [712, 496] width 149 height 46
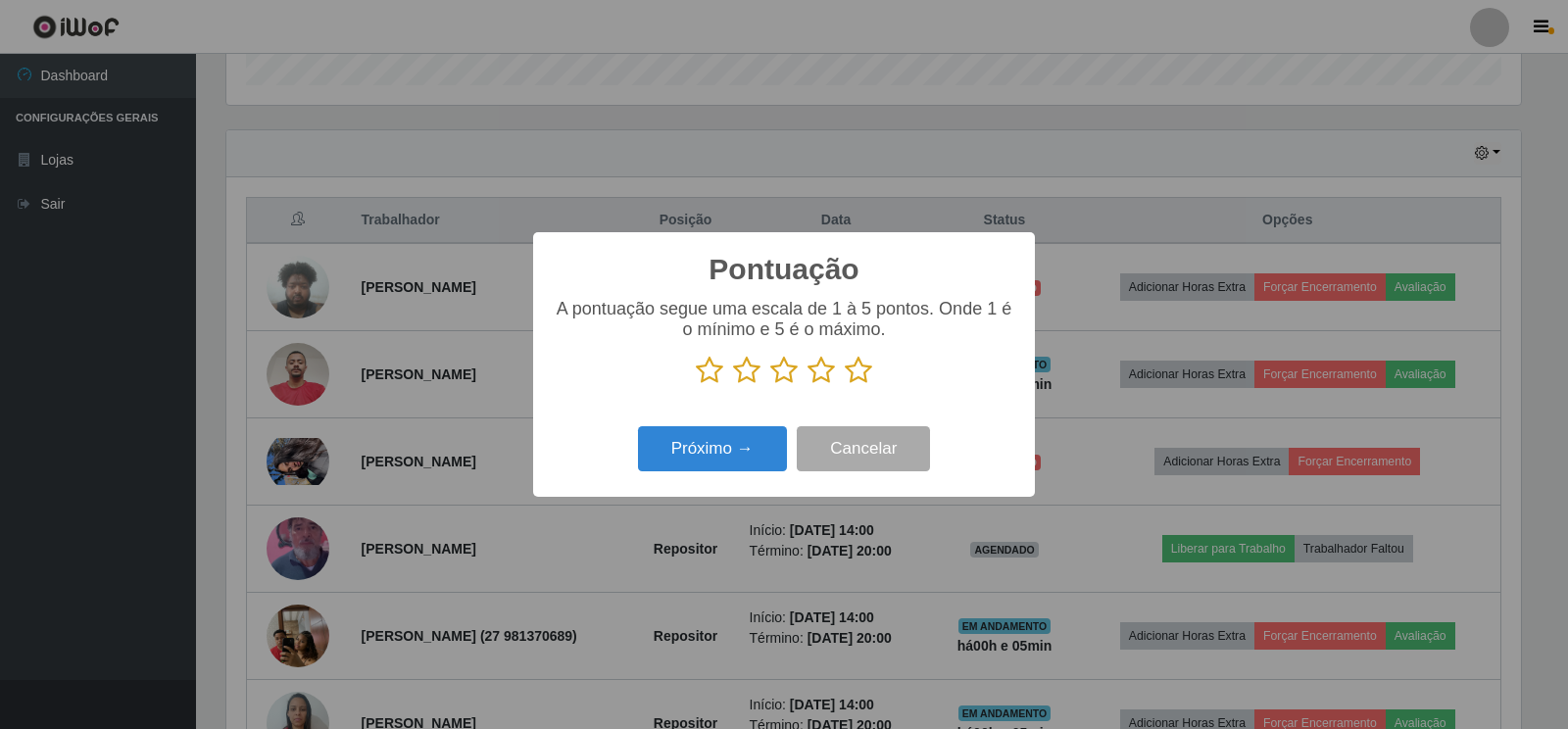
scroll to position [979337, 978917]
click at [706, 374] on icon at bounding box center [709, 370] width 28 height 30
click at [696, 385] on input "radio" at bounding box center [696, 385] width 0 height 0
click at [741, 373] on icon at bounding box center [747, 370] width 28 height 30
click at [733, 385] on input "radio" at bounding box center [733, 385] width 0 height 0
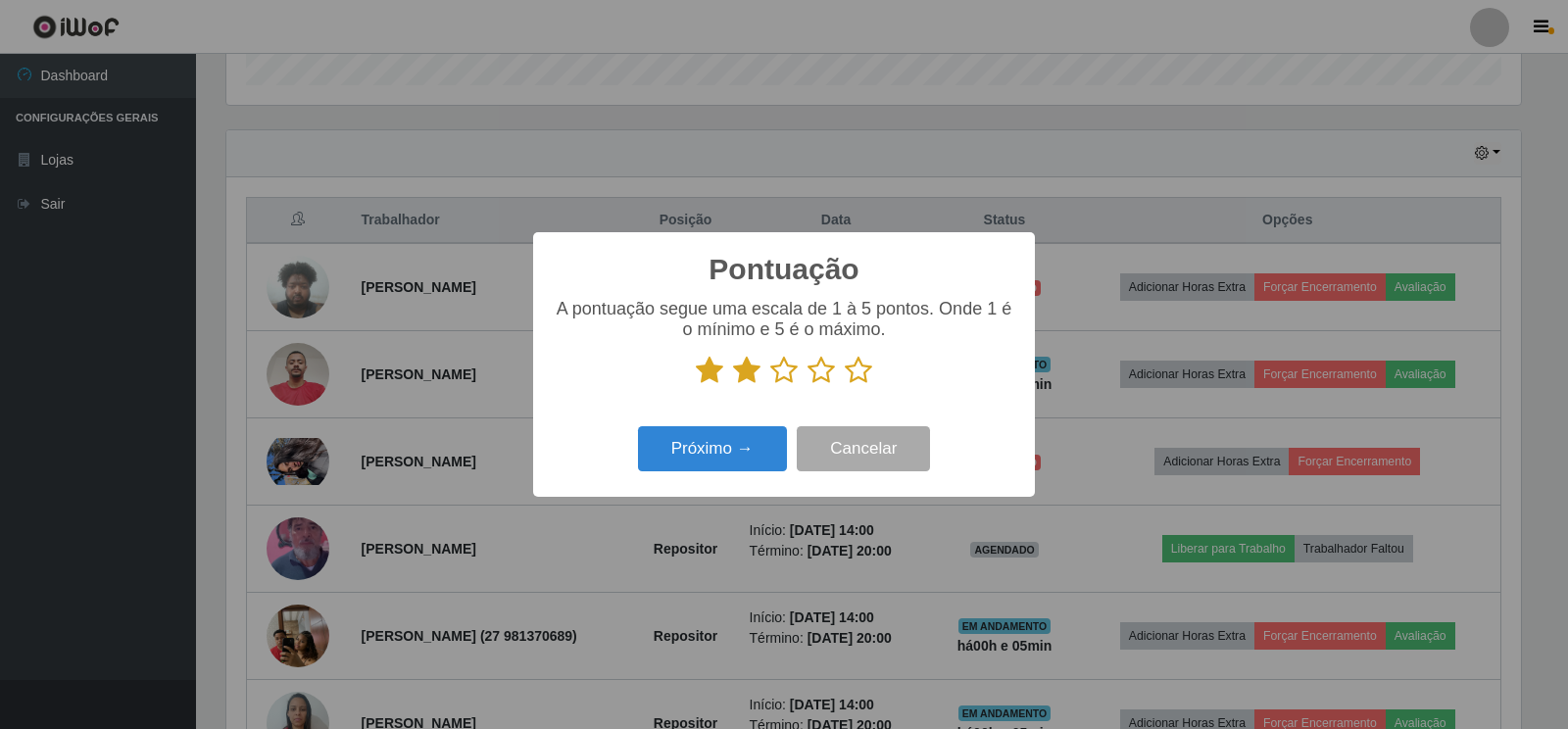
click at [786, 367] on icon at bounding box center [784, 370] width 28 height 30
click at [770, 385] on input "radio" at bounding box center [770, 385] width 0 height 0
click at [817, 376] on icon at bounding box center [822, 370] width 28 height 30
click at [808, 385] on input "radio" at bounding box center [808, 385] width 0 height 0
click at [863, 372] on icon at bounding box center [859, 370] width 28 height 30
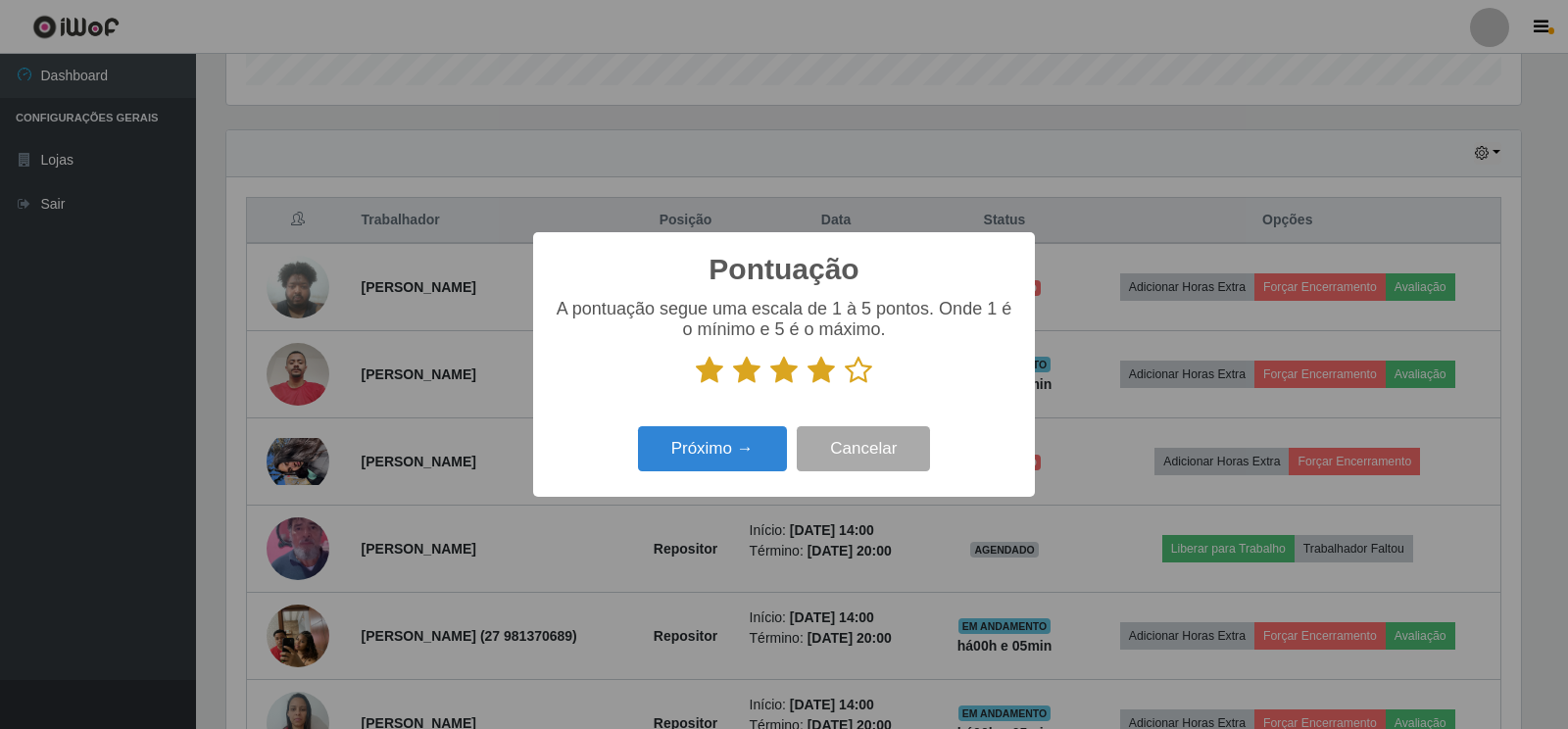
click at [845, 385] on input "radio" at bounding box center [845, 385] width 0 height 0
click at [718, 457] on button "Próximo →" at bounding box center [712, 449] width 149 height 46
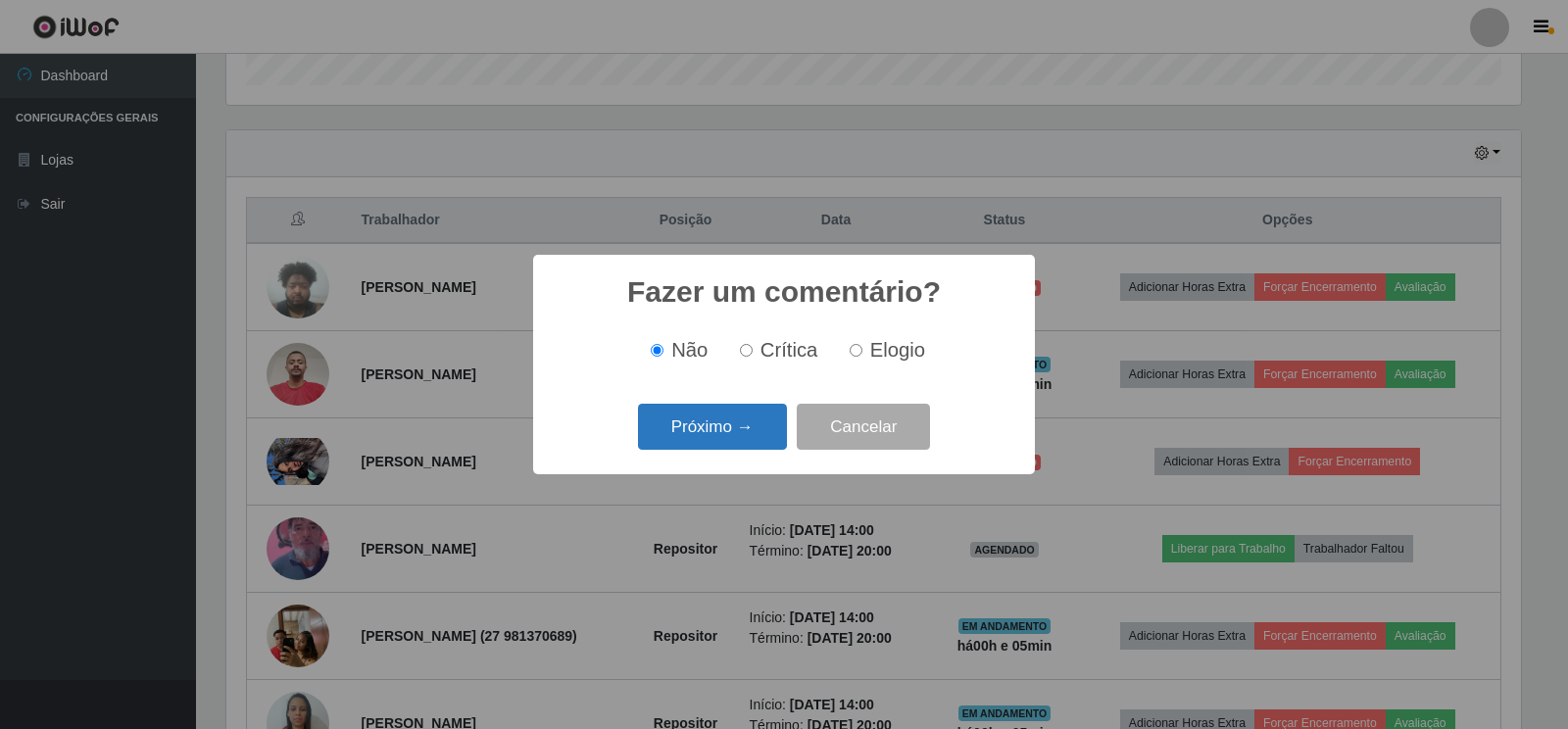
click at [684, 424] on button "Próximo →" at bounding box center [712, 426] width 149 height 46
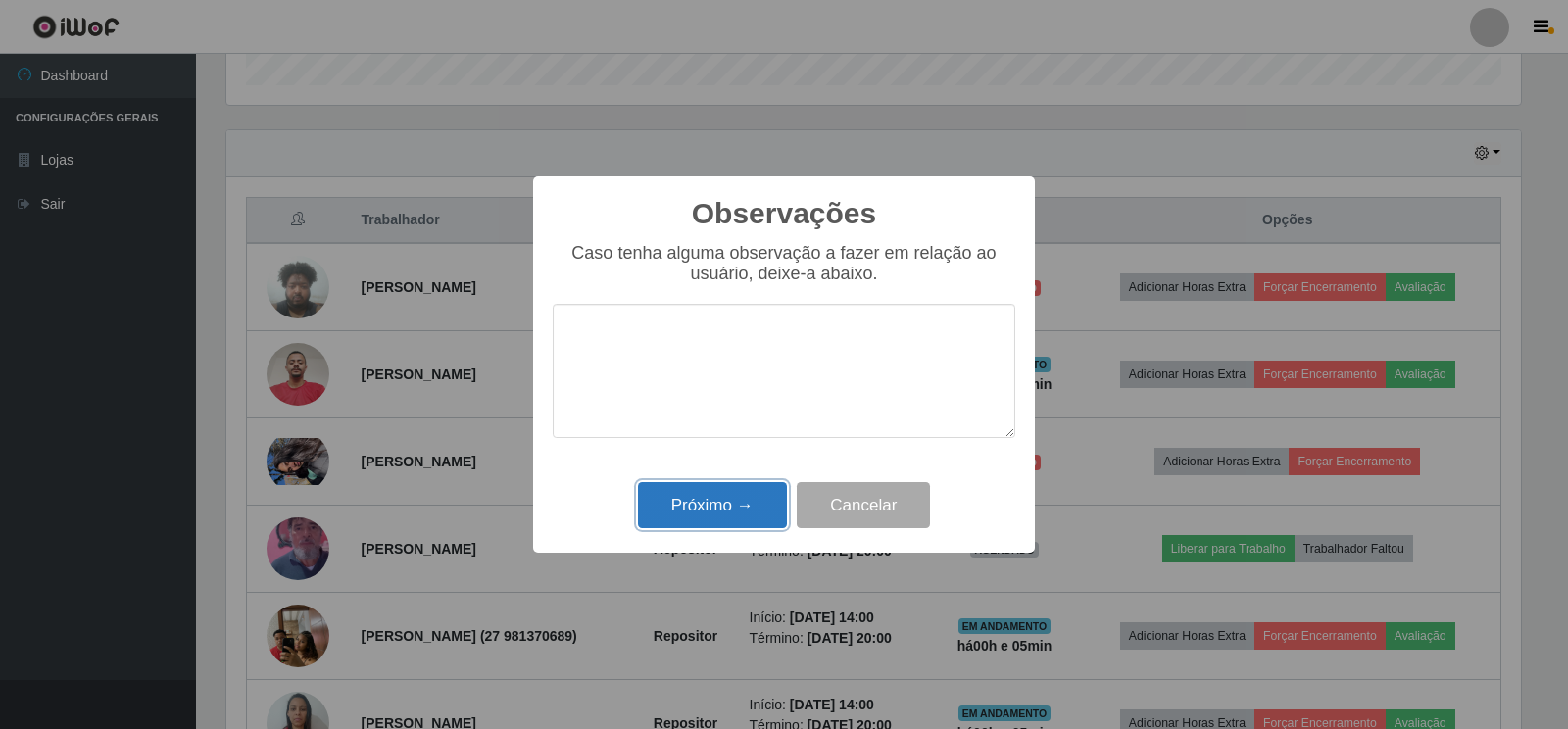
click at [705, 504] on button "Próximo →" at bounding box center [712, 505] width 149 height 46
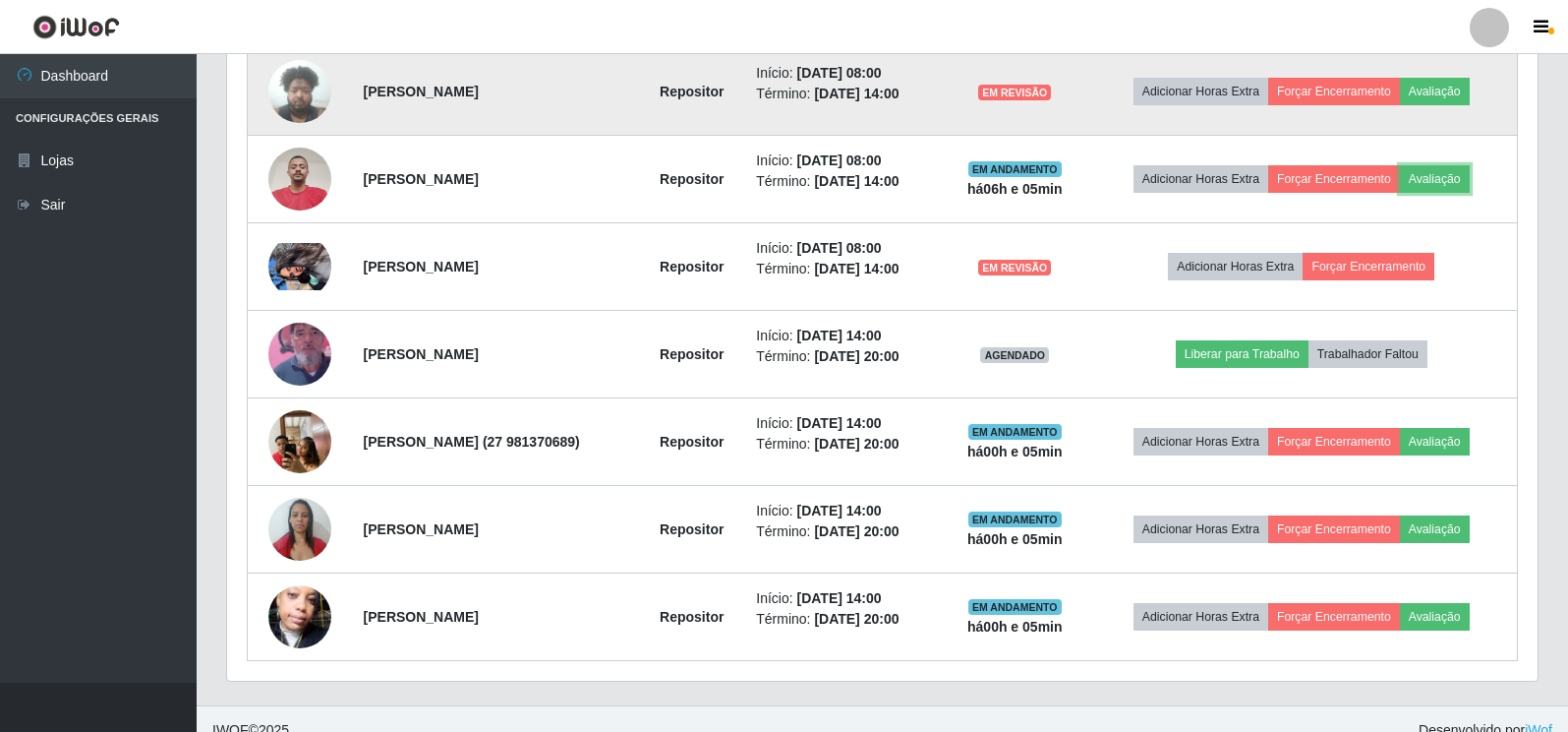
scroll to position [716, 0]
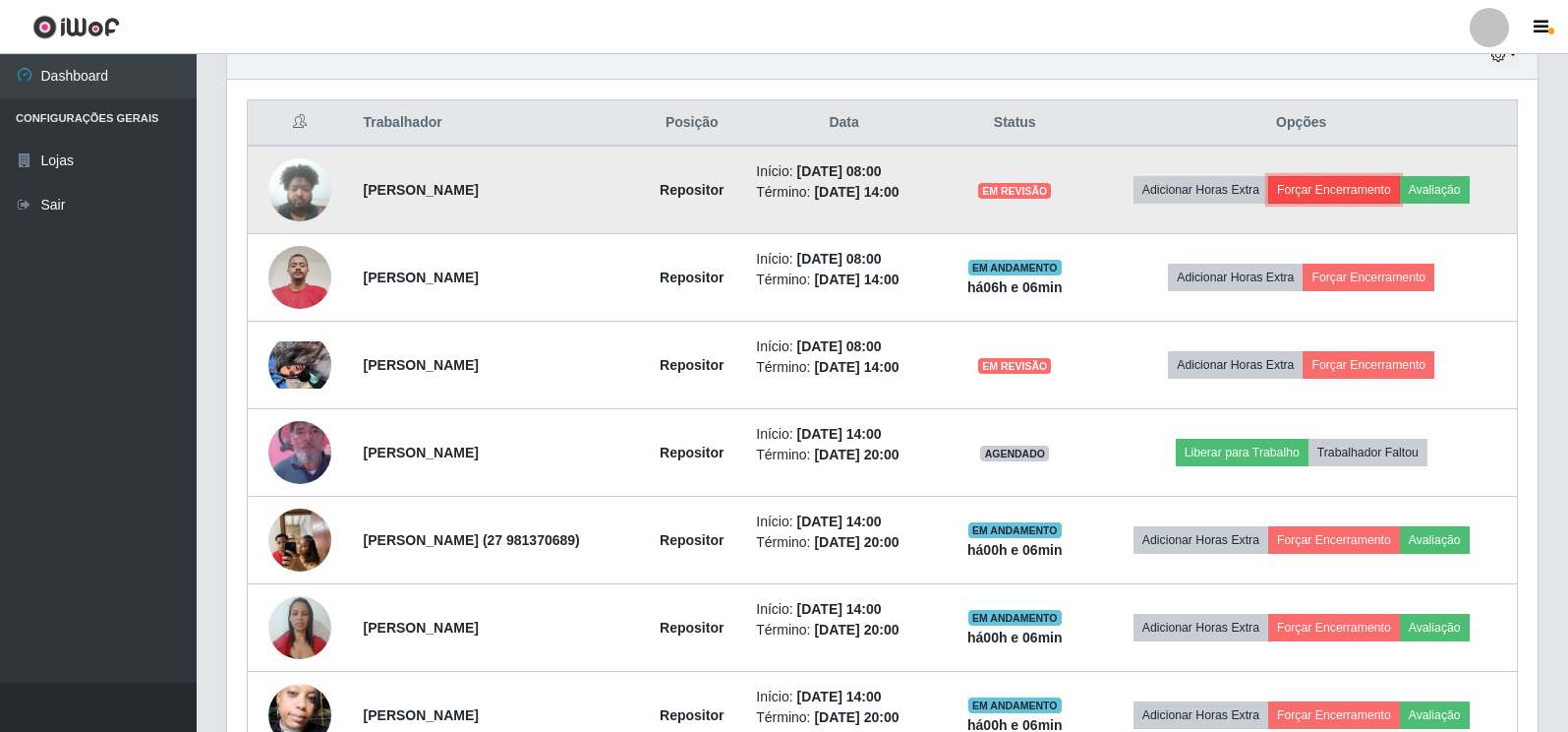
click at [1344, 190] on button "Forçar Encerramento" at bounding box center [1335, 190] width 132 height 28
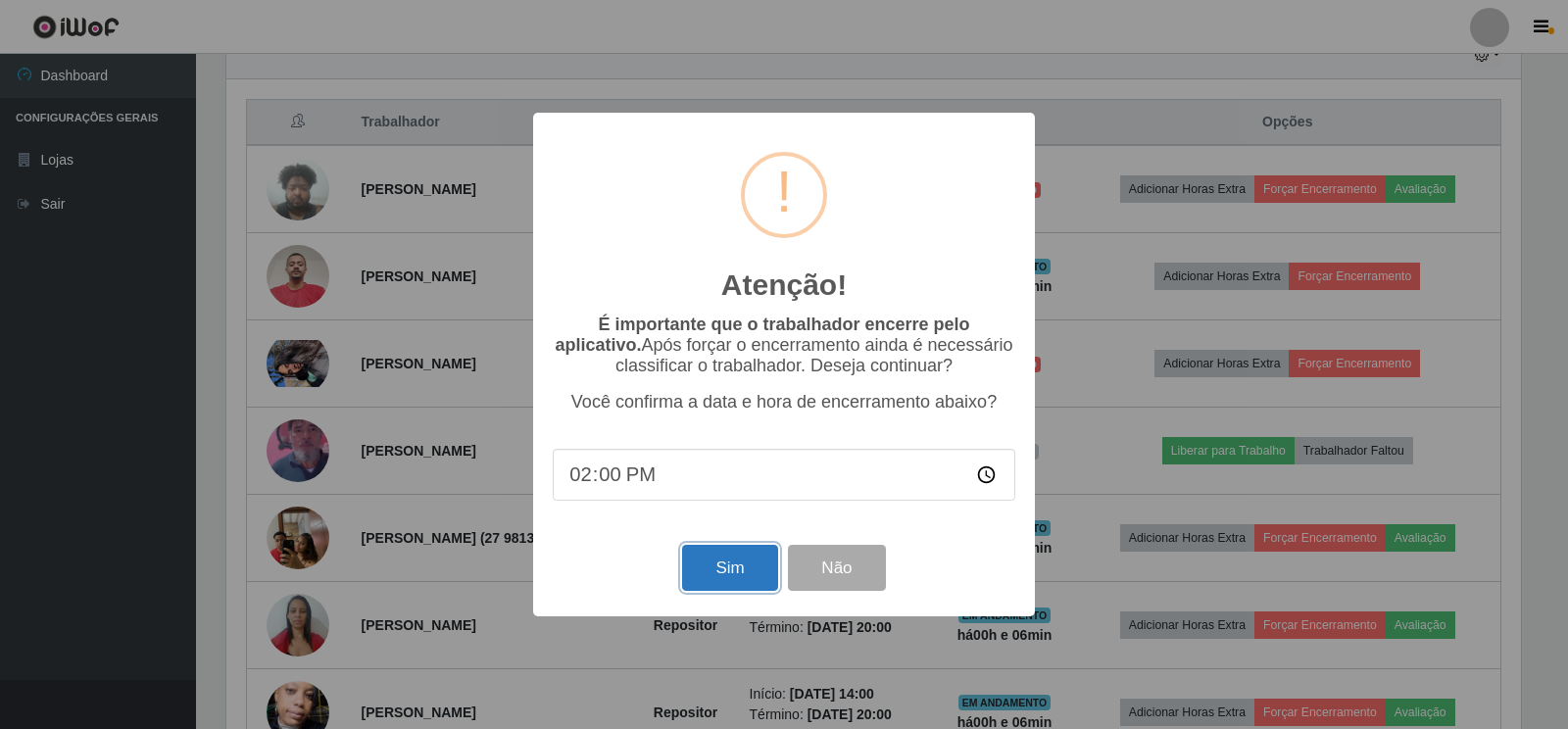
click at [725, 574] on button "Sim" at bounding box center [730, 567] width 95 height 46
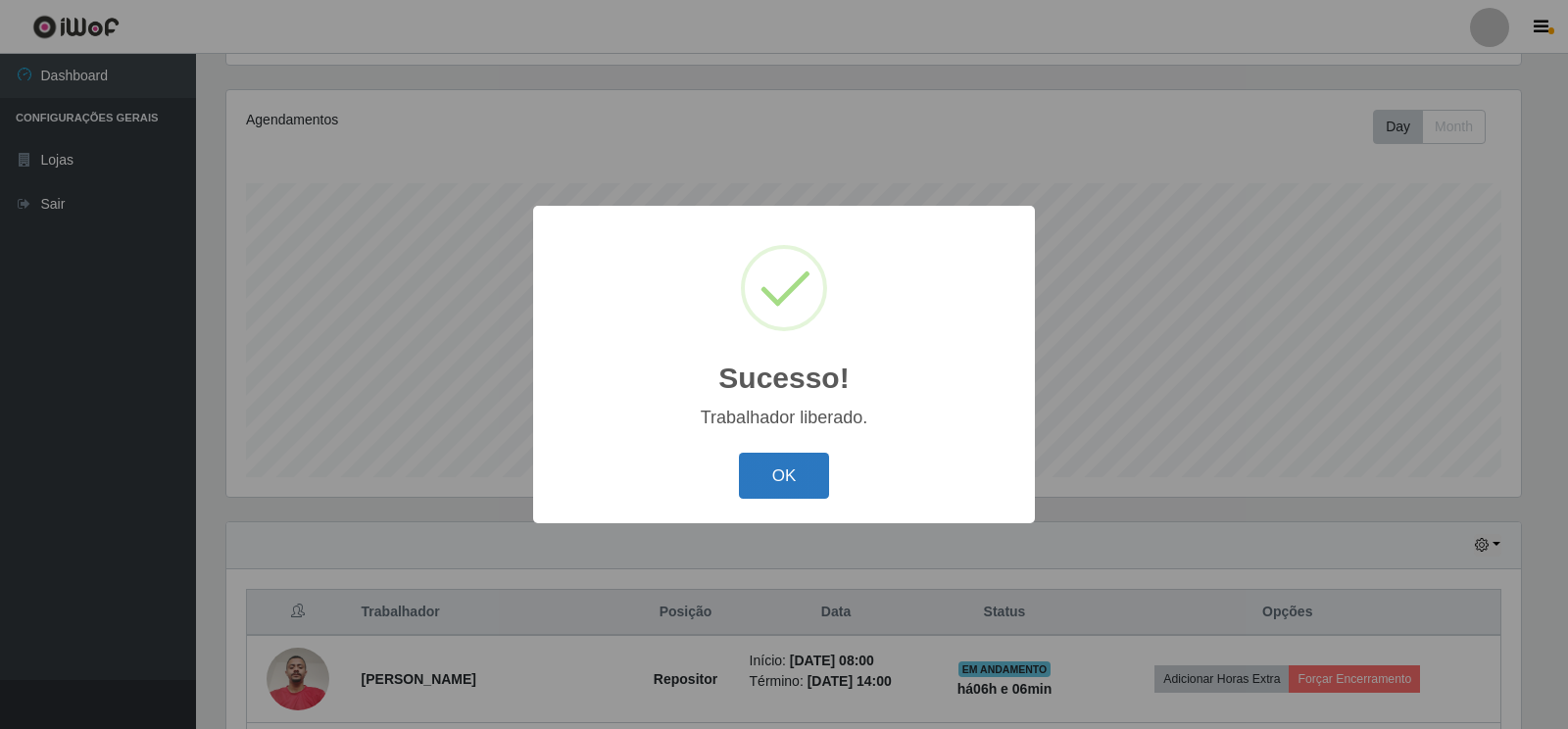
click at [770, 473] on button "OK" at bounding box center [785, 476] width 91 height 46
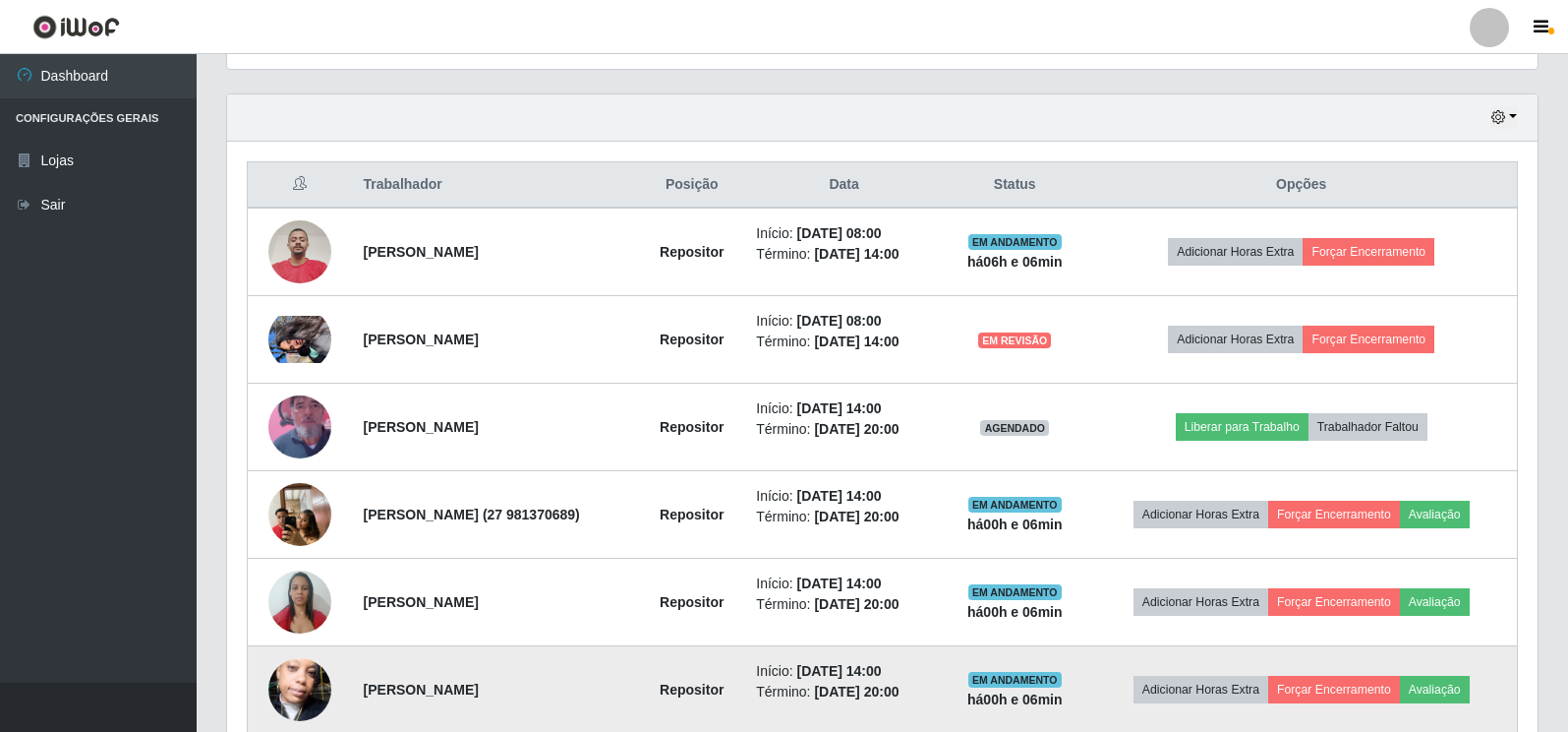
scroll to position [750, 0]
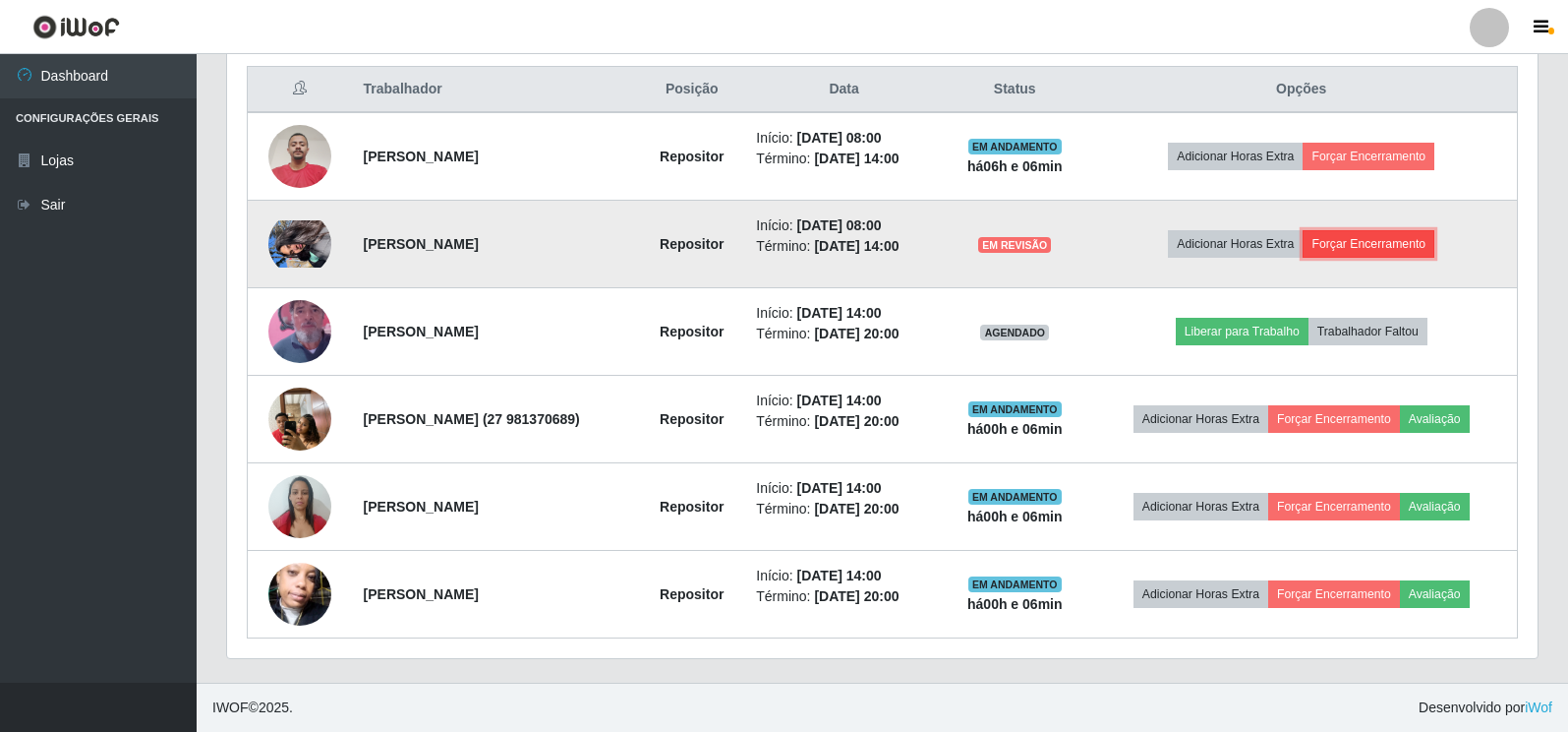
click at [1379, 245] on button "Forçar Encerramento" at bounding box center [1369, 244] width 132 height 28
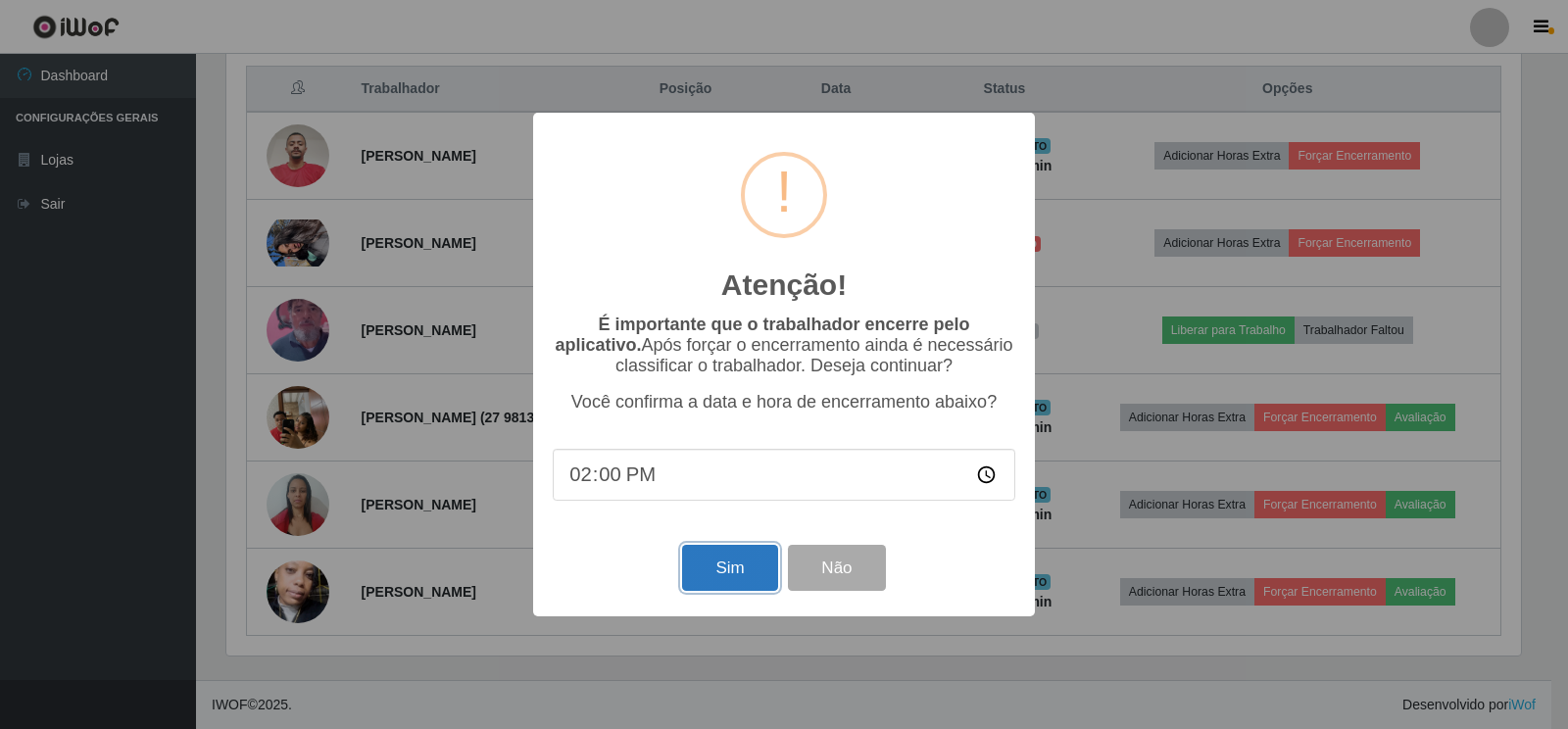
click at [744, 571] on button "Sim" at bounding box center [730, 567] width 95 height 46
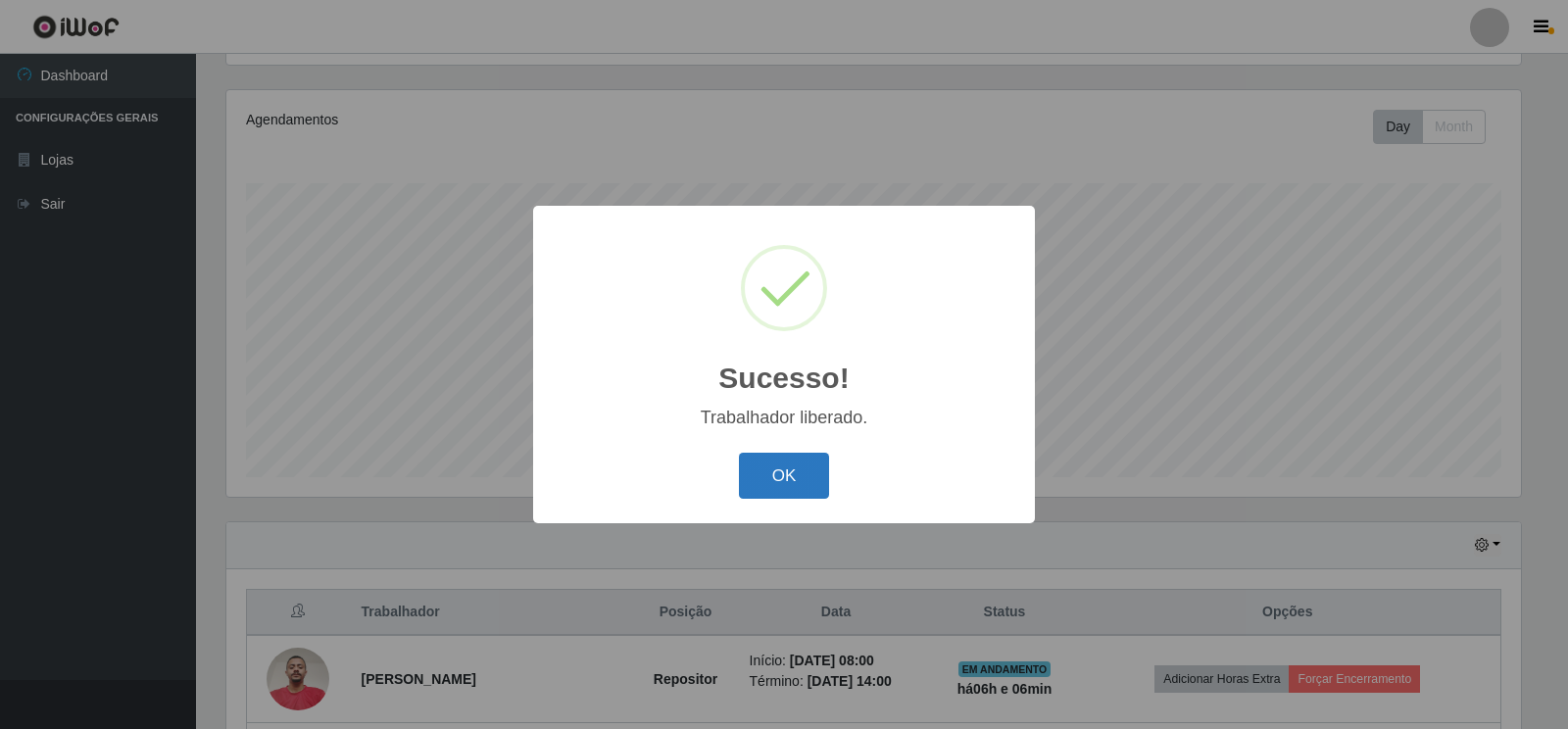
click at [777, 480] on button "OK" at bounding box center [785, 476] width 91 height 46
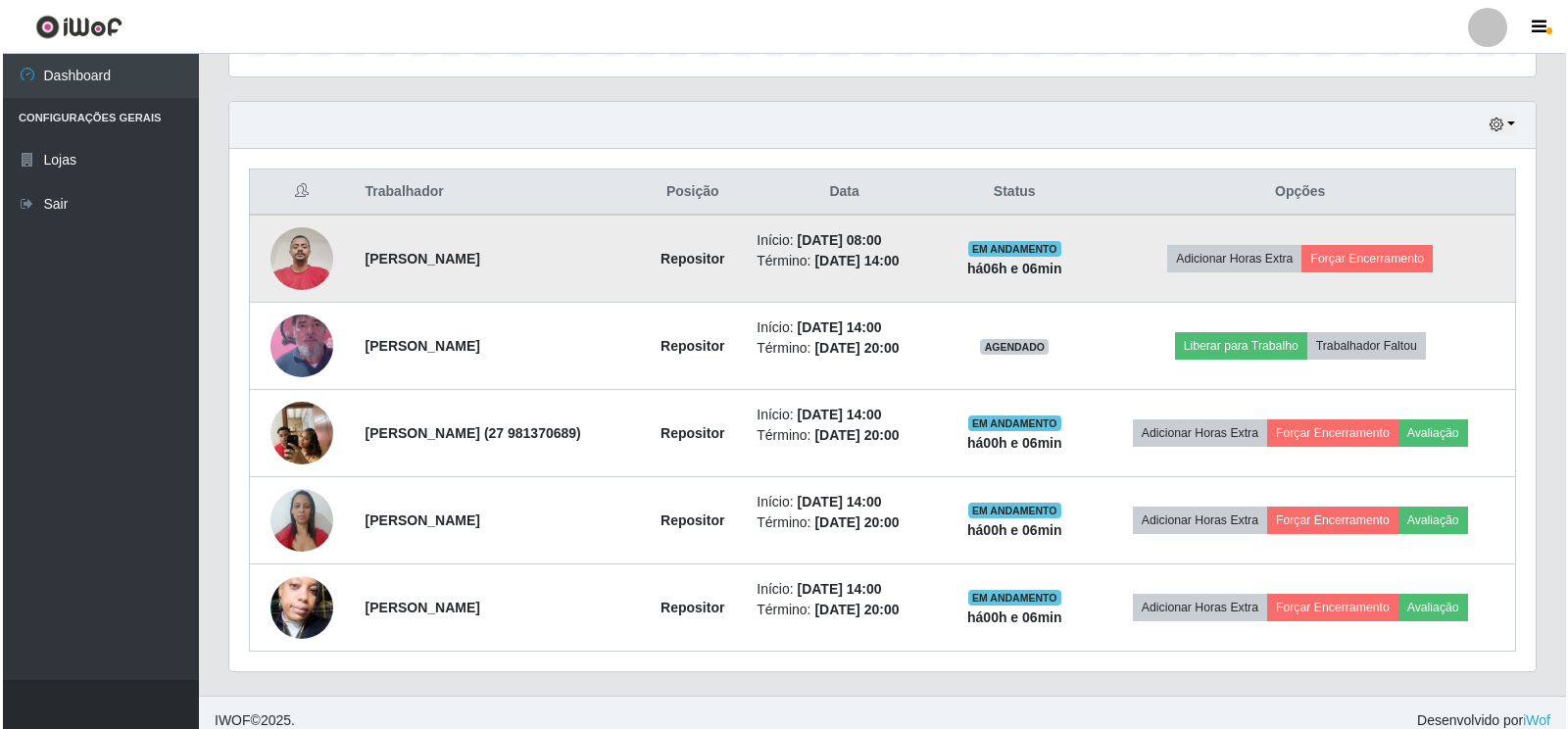
scroll to position [659, 0]
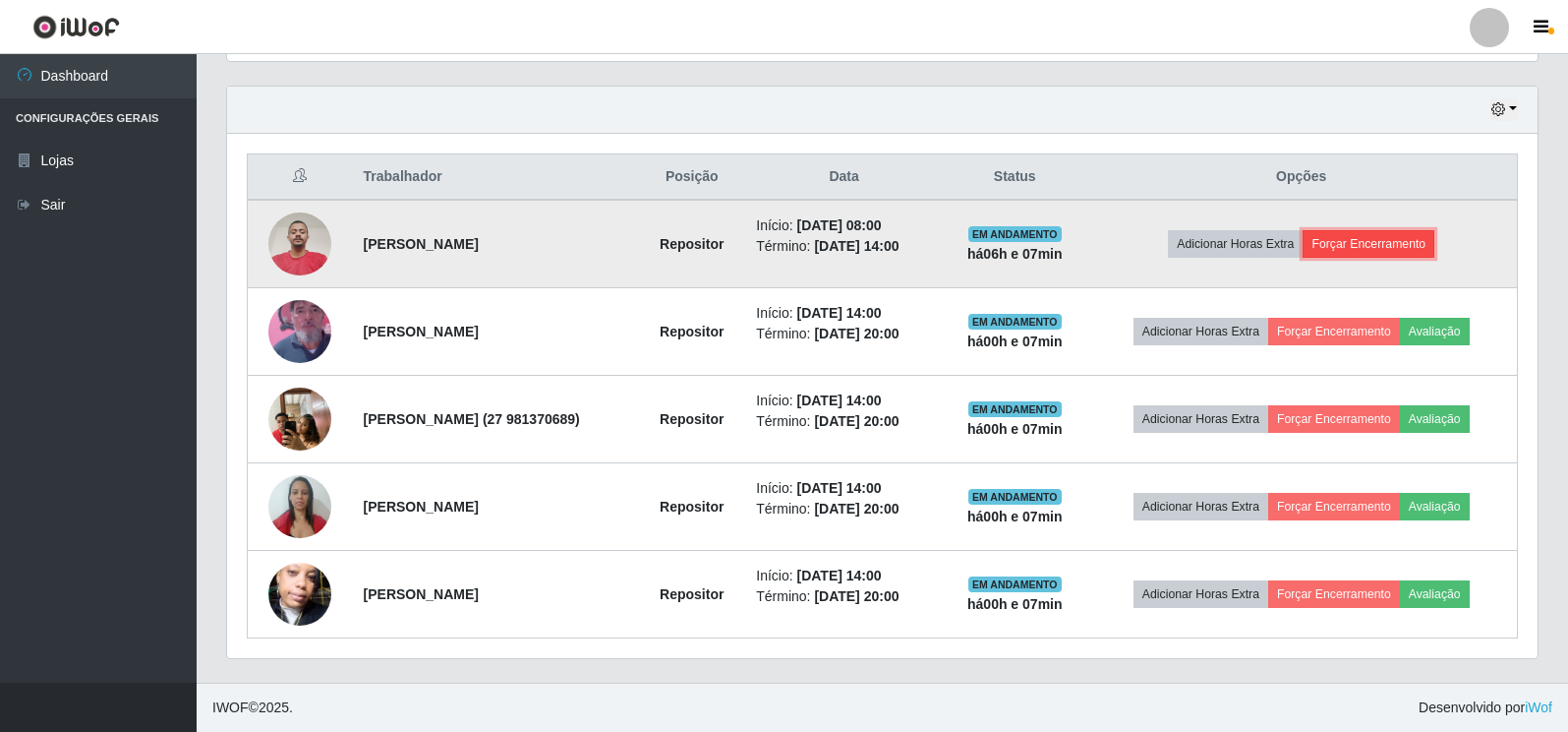
click at [1401, 248] on button "Forçar Encerramento" at bounding box center [1369, 244] width 132 height 28
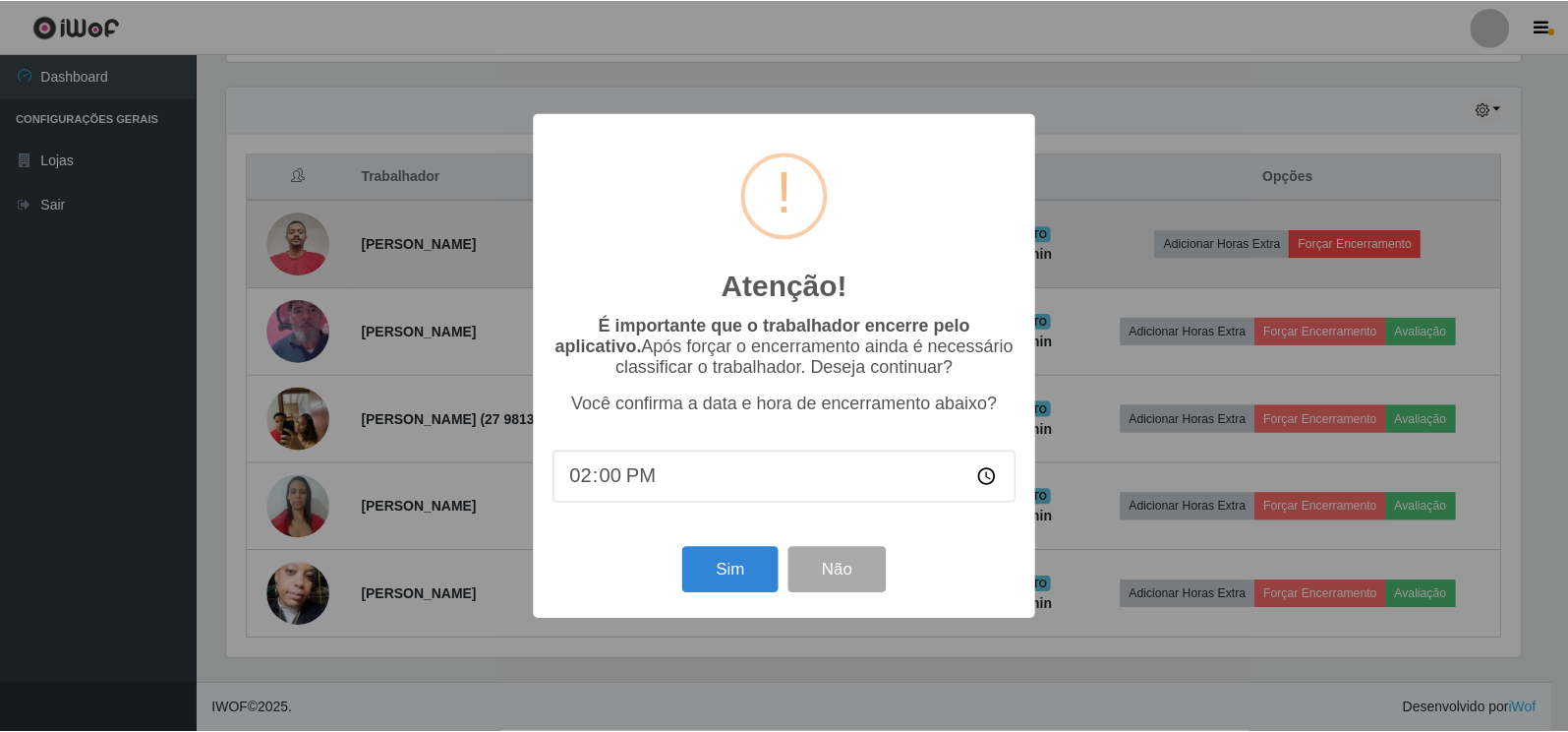
scroll to position [408, 1299]
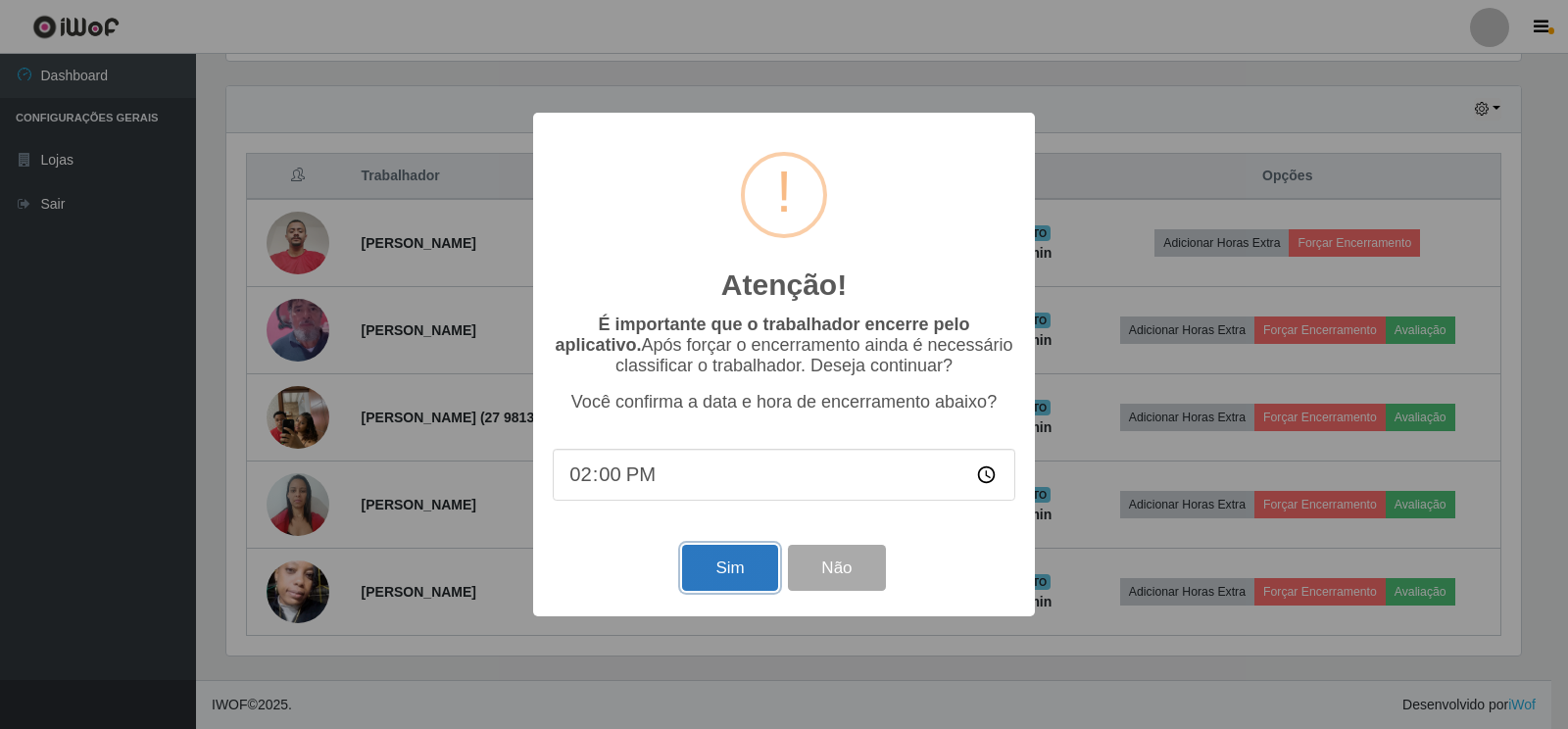
click at [715, 575] on button "Sim" at bounding box center [730, 567] width 95 height 46
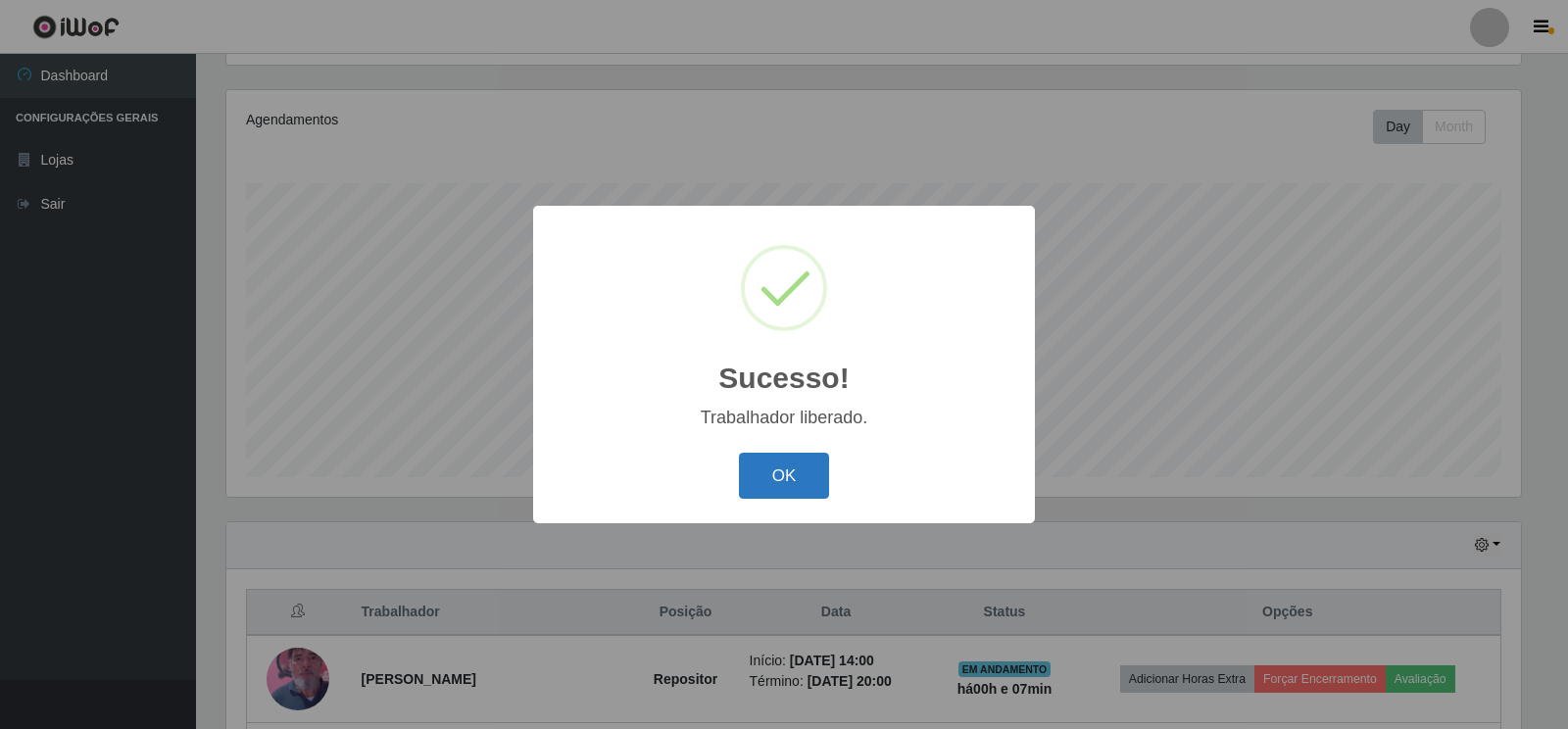
click at [789, 482] on button "OK" at bounding box center [785, 476] width 91 height 46
